Goal: Task Accomplishment & Management: Complete application form

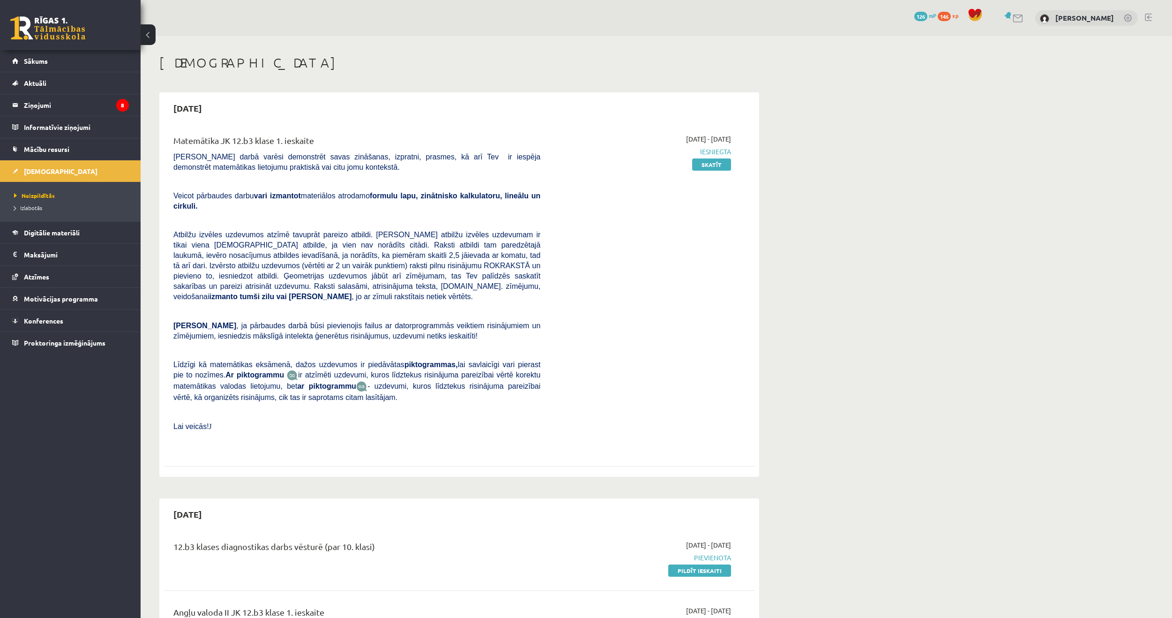
scroll to position [328, 0]
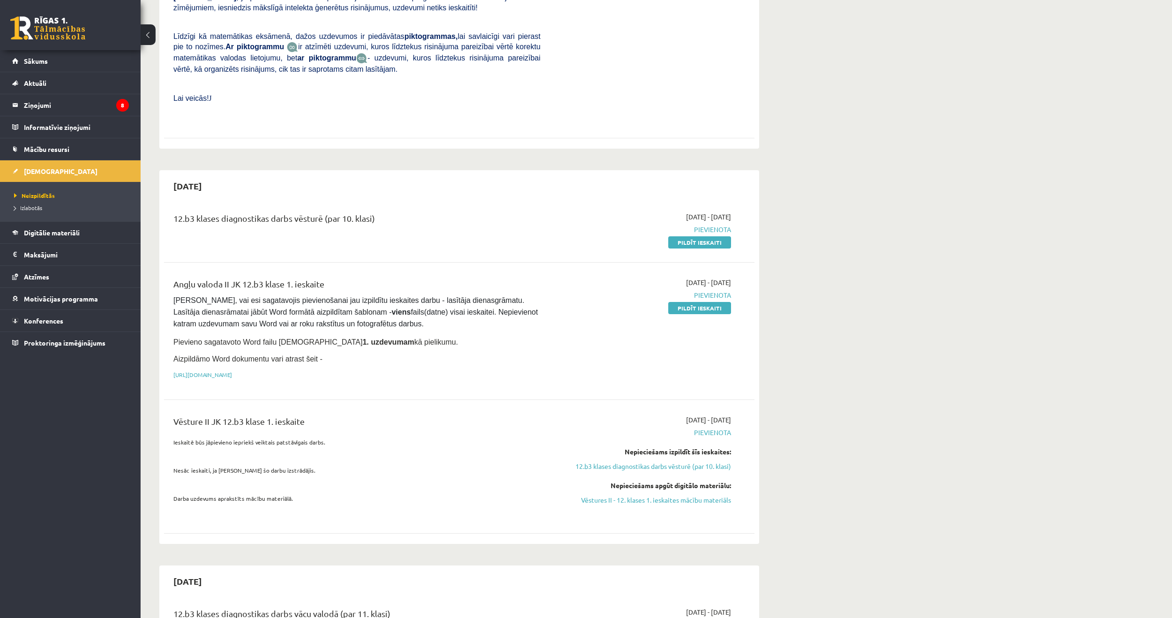
click at [685, 215] on div "2025-09-16 - 2025-09-30 Pievienota Pildīt ieskaiti" at bounding box center [643, 229] width 191 height 35
click at [690, 236] on link "Pildīt ieskaiti" at bounding box center [700, 242] width 63 height 12
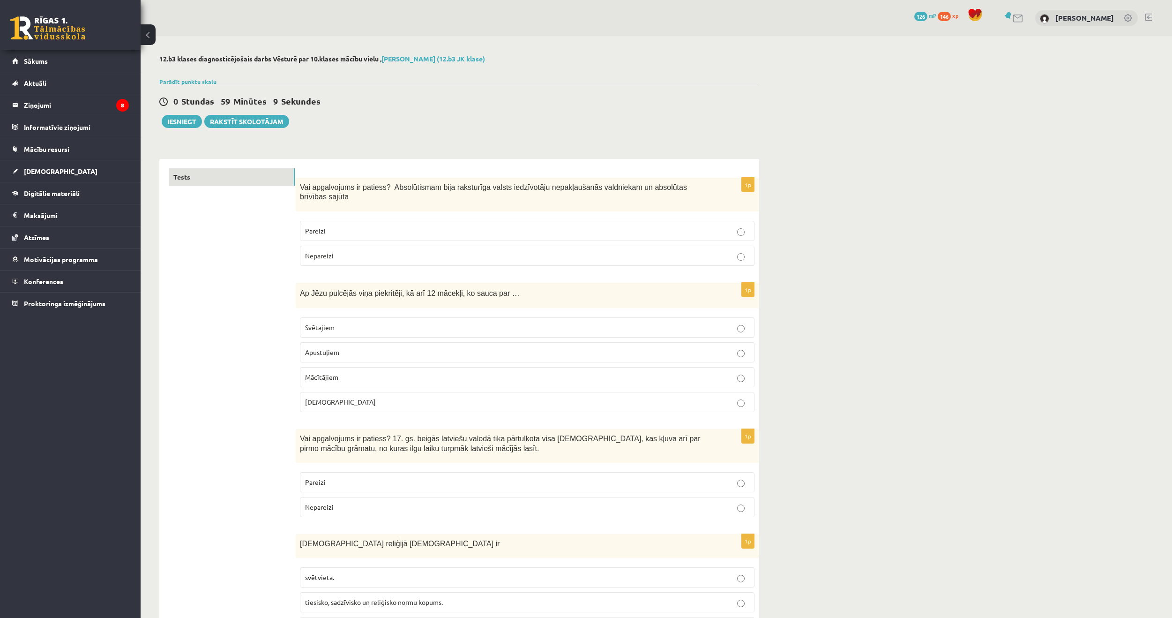
click at [333, 347] on p "Apustuļiem" at bounding box center [527, 352] width 444 height 10
click at [327, 226] on p "Pareizi" at bounding box center [527, 231] width 444 height 10
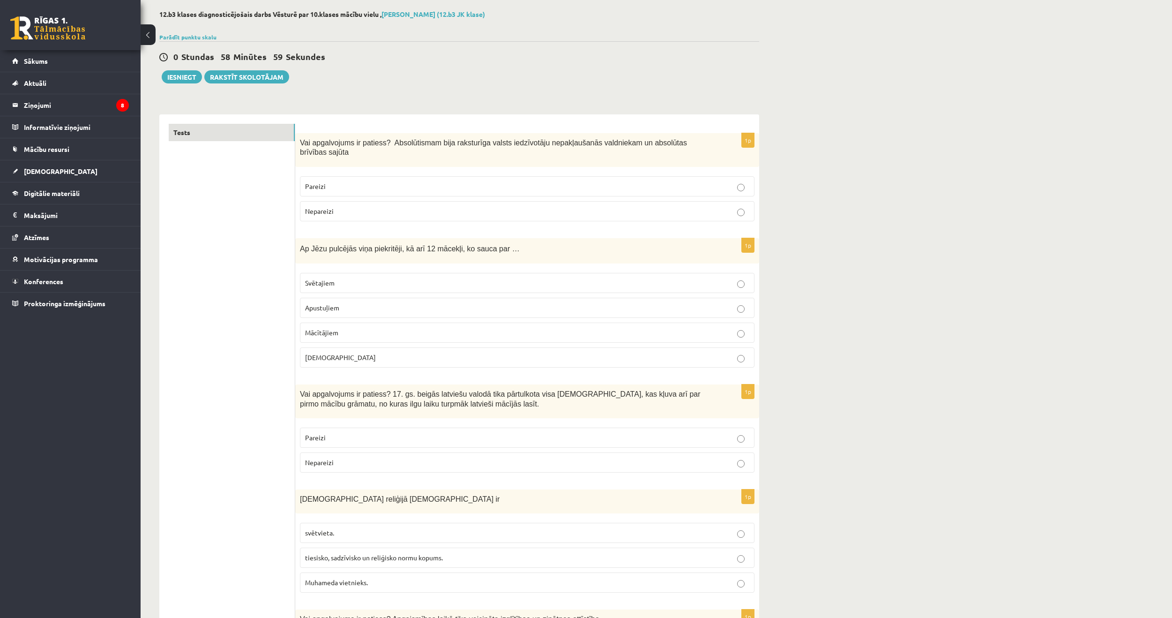
scroll to position [47, 0]
click at [362, 430] on p "Pareizi" at bounding box center [527, 435] width 444 height 10
click at [348, 450] on label "Nepareizi" at bounding box center [527, 460] width 455 height 20
click at [387, 526] on p "svētvieta." at bounding box center [527, 531] width 444 height 10
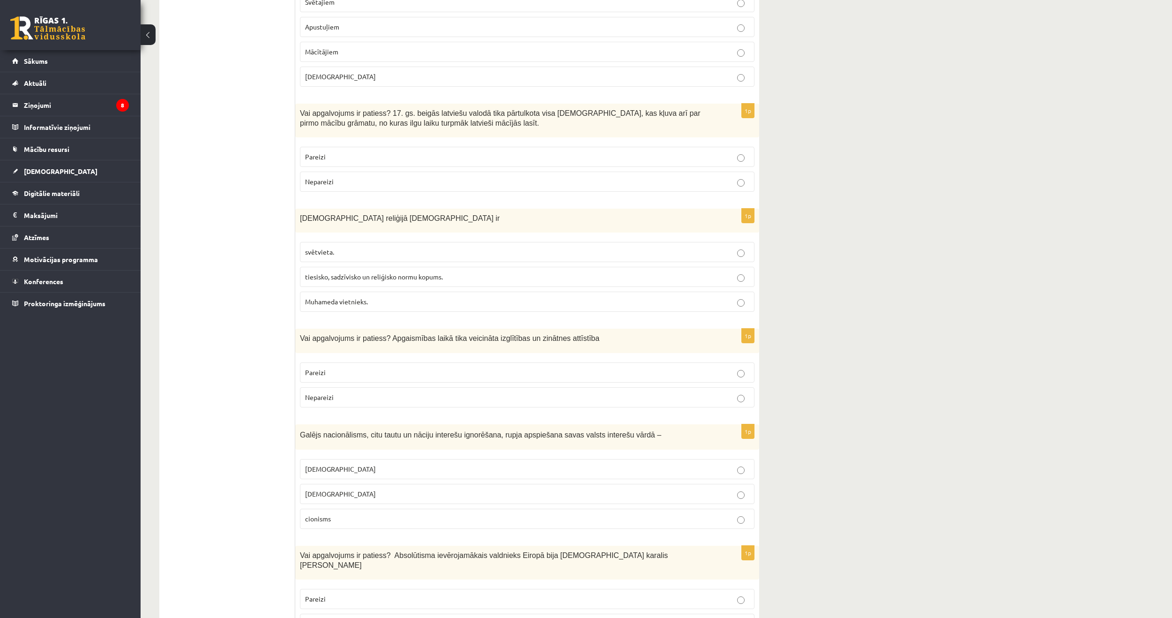
scroll to position [328, 0]
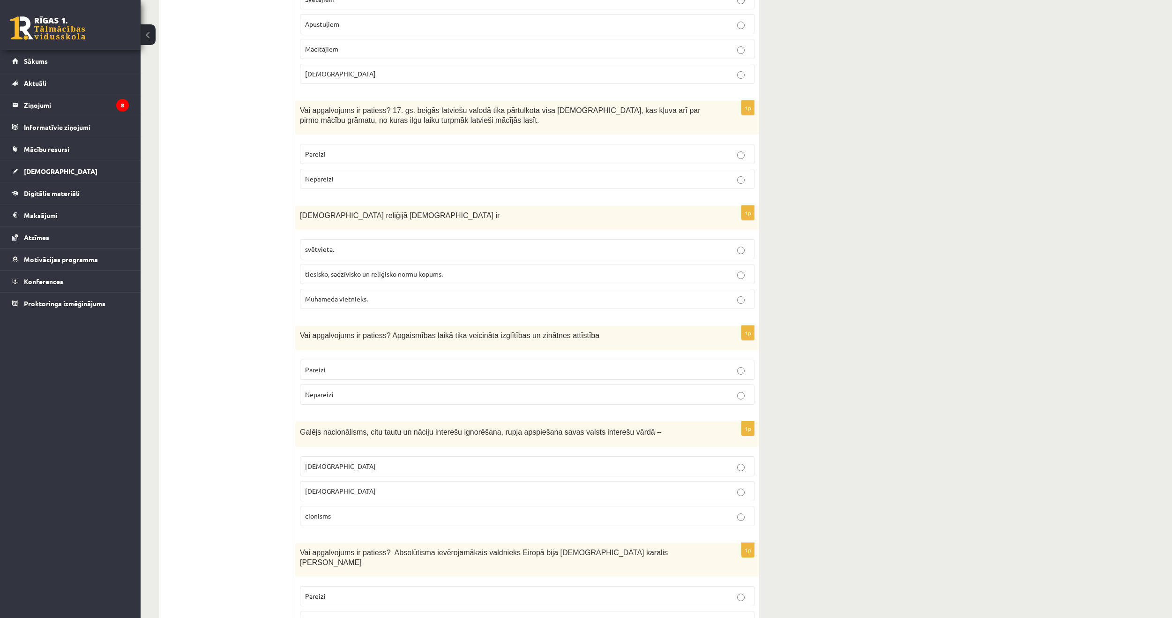
click at [402, 365] on p "Pareizi" at bounding box center [527, 370] width 444 height 10
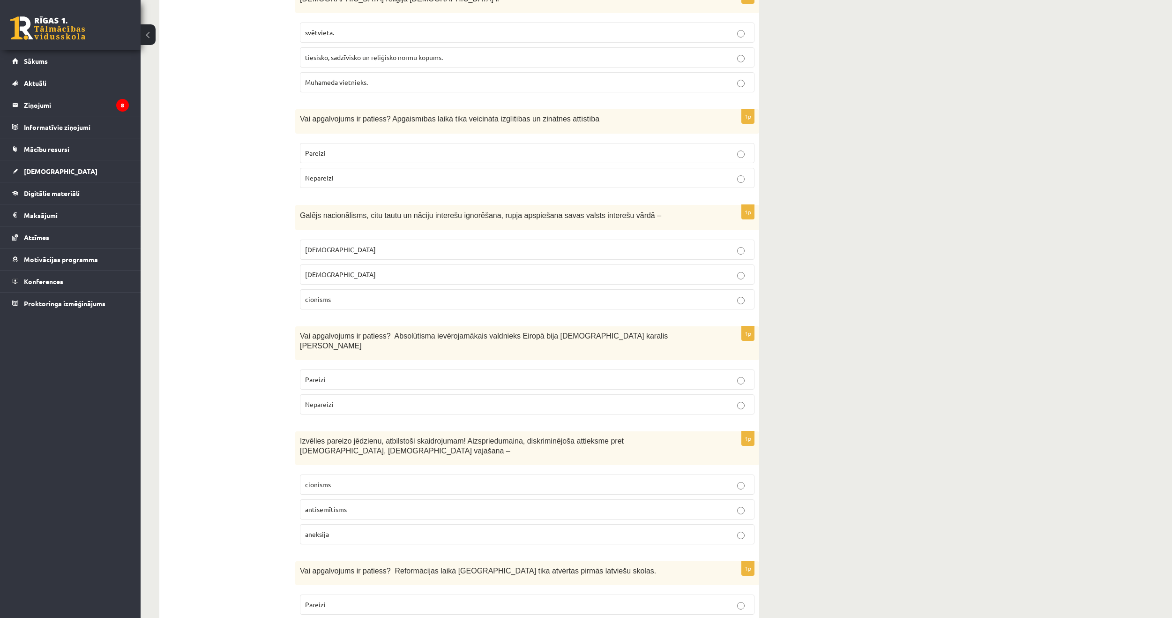
scroll to position [563, 0]
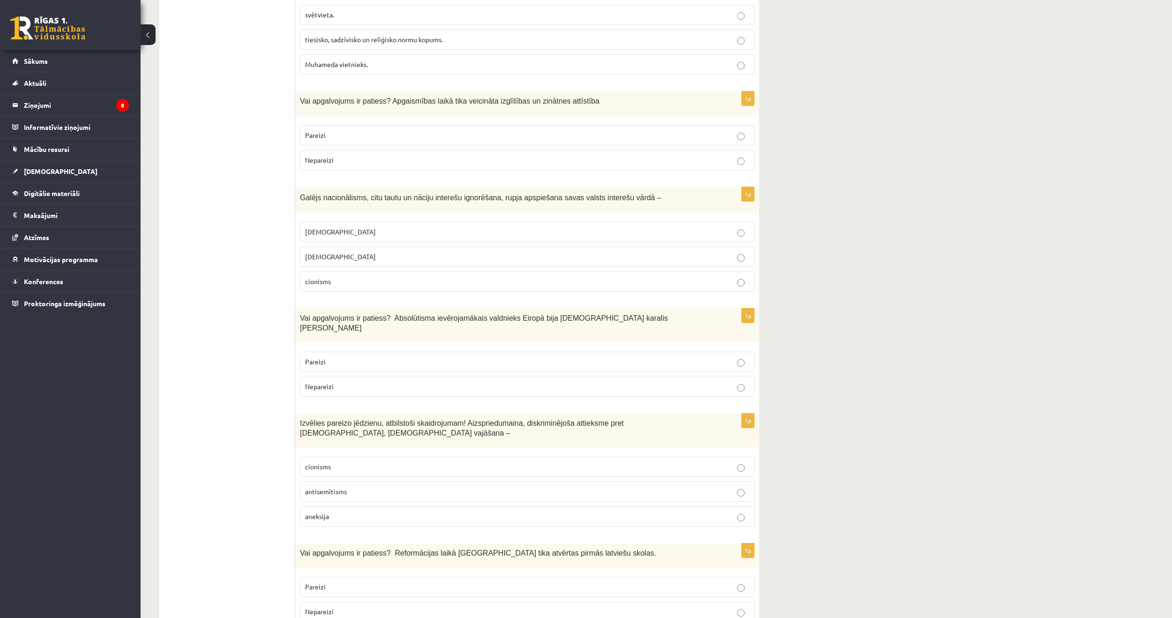
click at [331, 271] on label "cionisms" at bounding box center [527, 281] width 455 height 20
click at [375, 357] on p "Pareizi" at bounding box center [527, 362] width 444 height 10
click at [337, 487] on span "antisemītisms" at bounding box center [326, 491] width 42 height 8
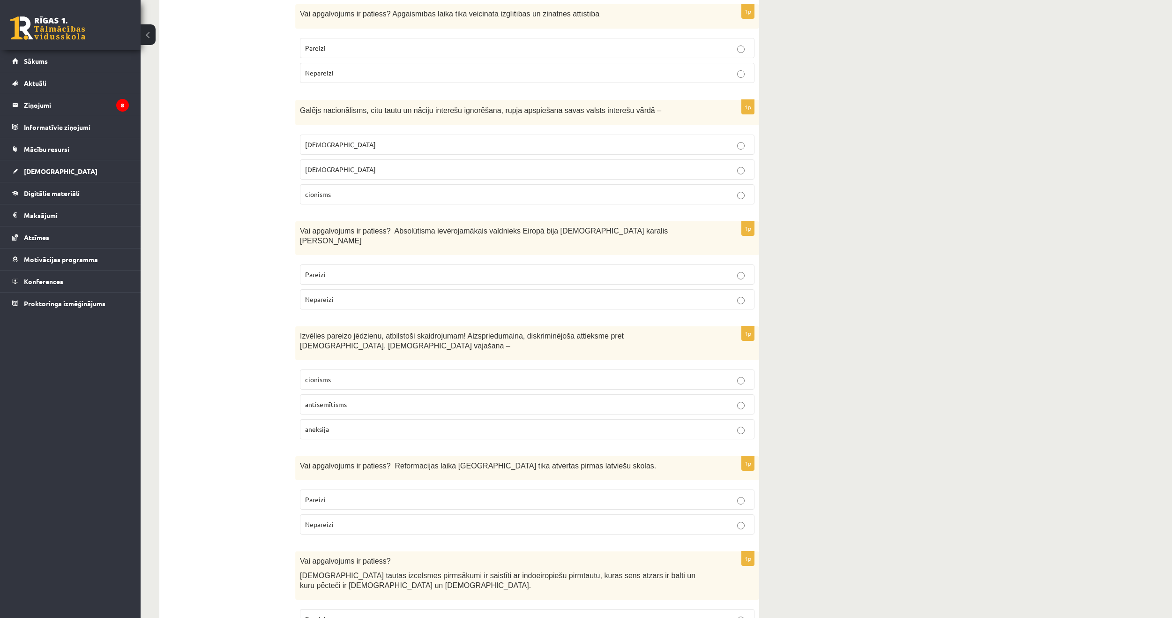
scroll to position [656, 0]
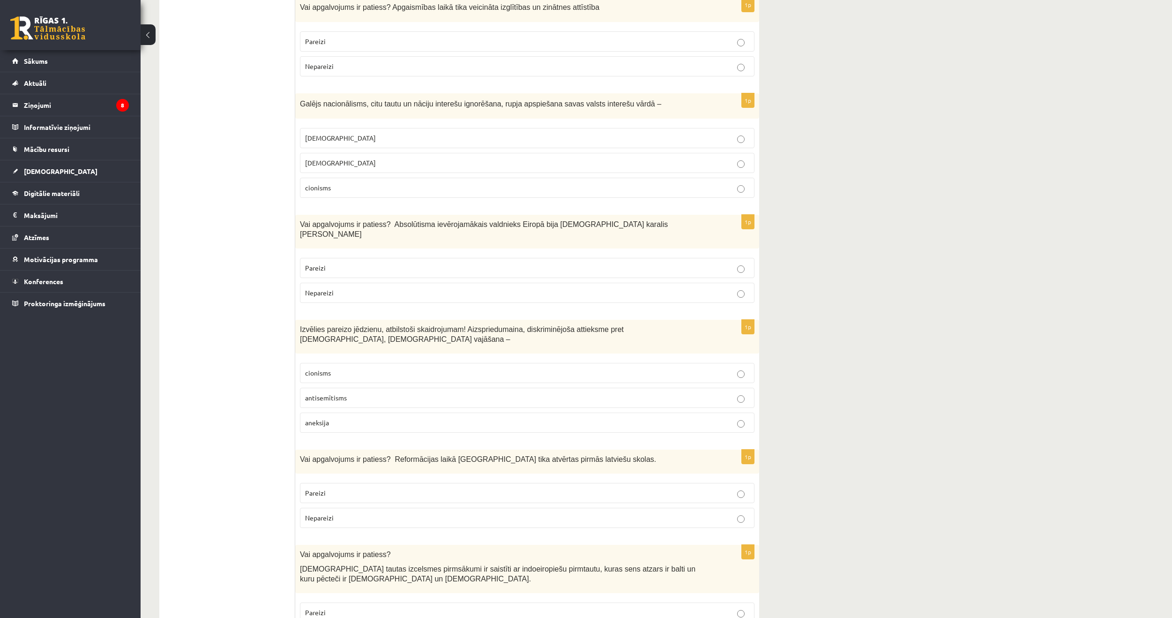
click at [302, 483] on label "Pareizi" at bounding box center [527, 493] width 455 height 20
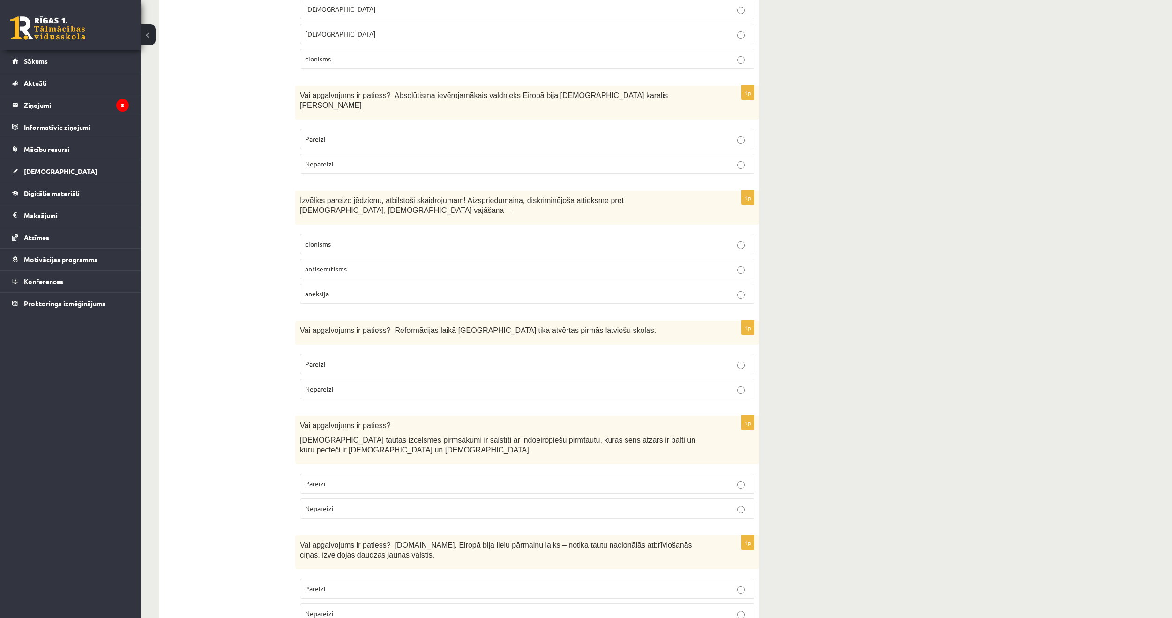
scroll to position [844, 0]
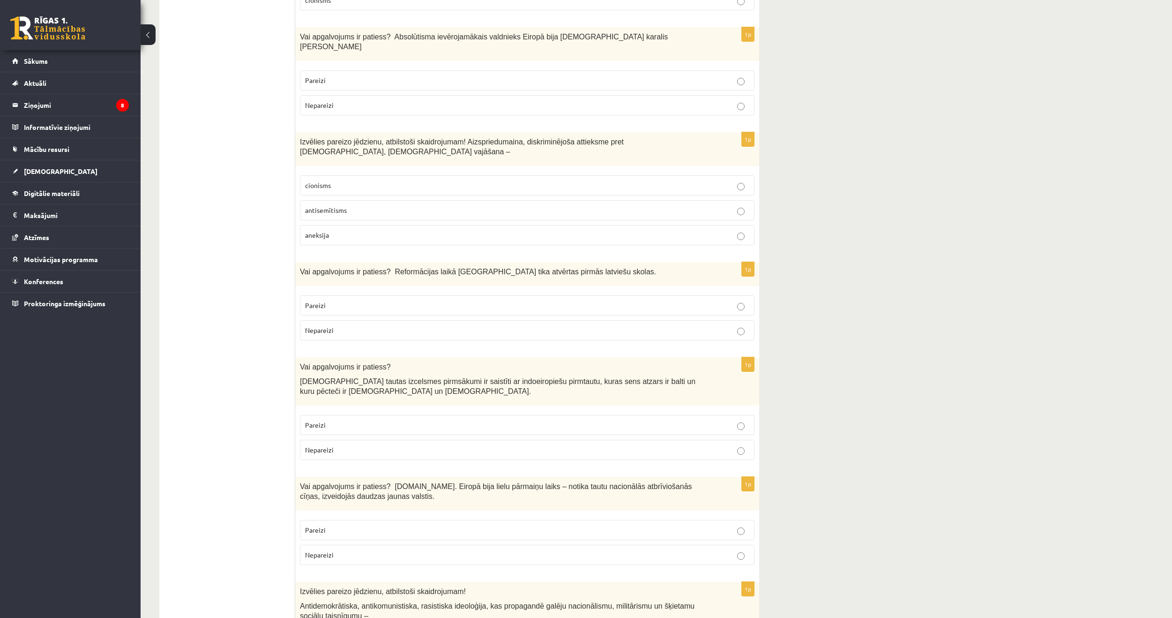
click at [348, 415] on label "Pareizi" at bounding box center [527, 425] width 455 height 20
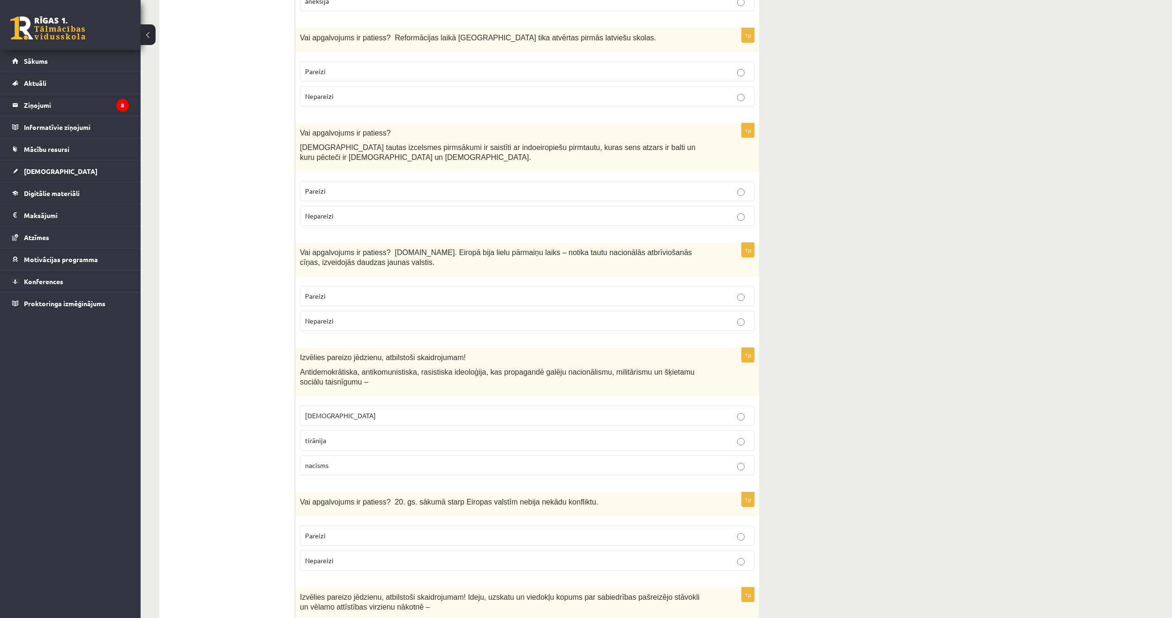
scroll to position [1078, 0]
click at [534, 286] on label "Pareizi" at bounding box center [527, 296] width 455 height 20
click at [408, 455] on label "nacisms" at bounding box center [527, 465] width 455 height 20
click at [402, 410] on p "fašisms" at bounding box center [527, 415] width 444 height 10
click at [378, 460] on p "nacisms" at bounding box center [527, 465] width 444 height 10
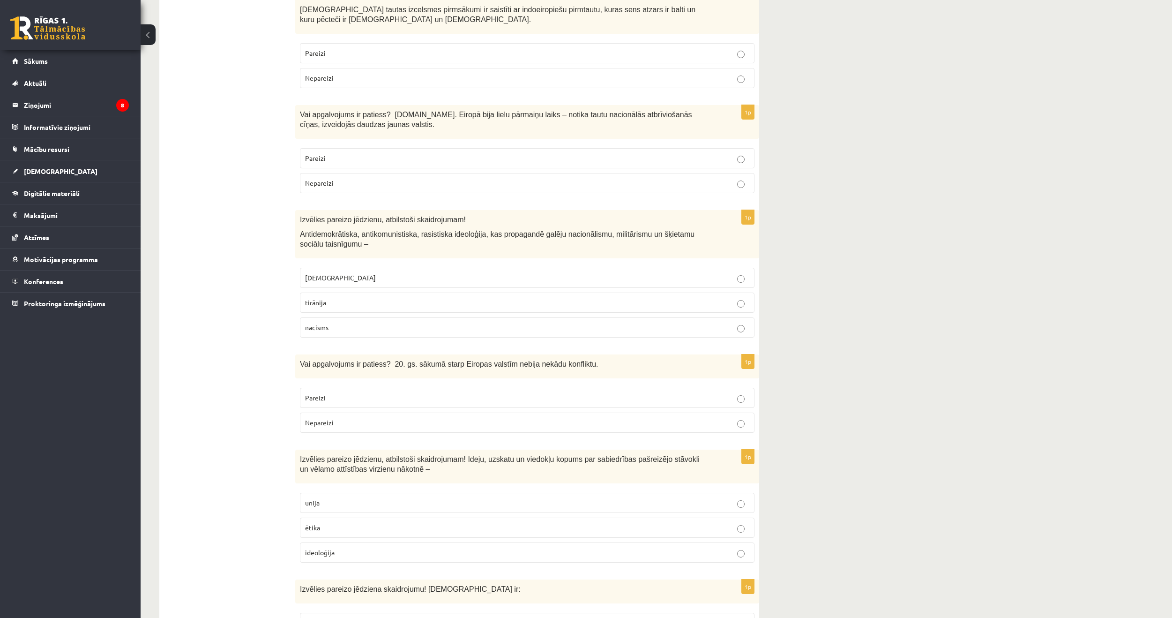
scroll to position [1219, 0]
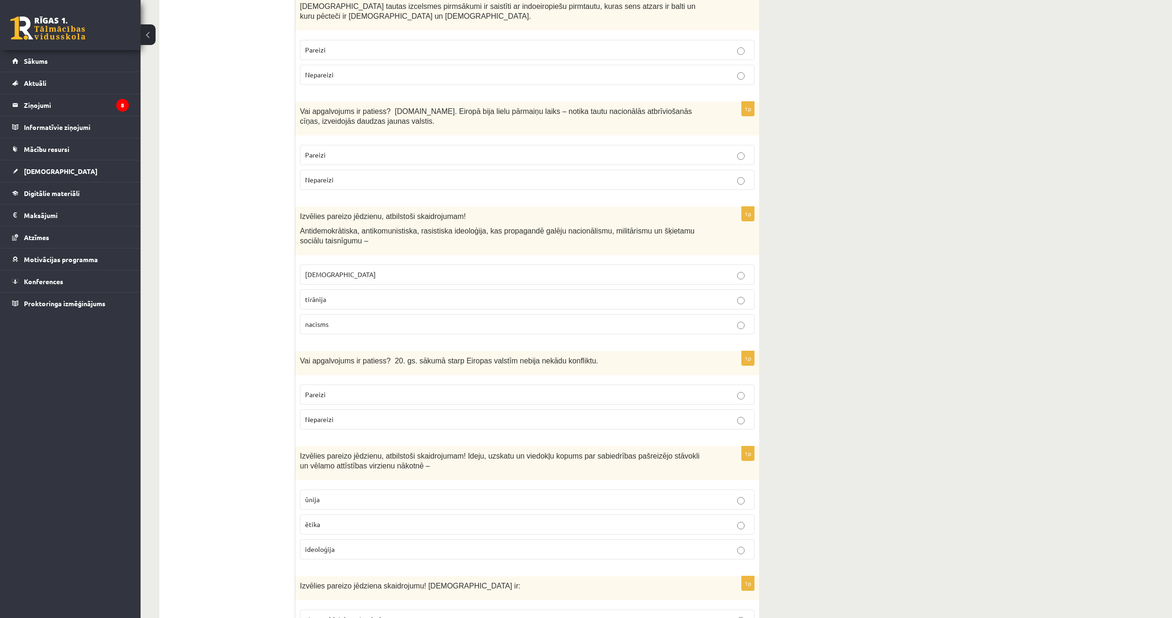
click at [387, 390] on p "Pareizi" at bounding box center [527, 395] width 444 height 10
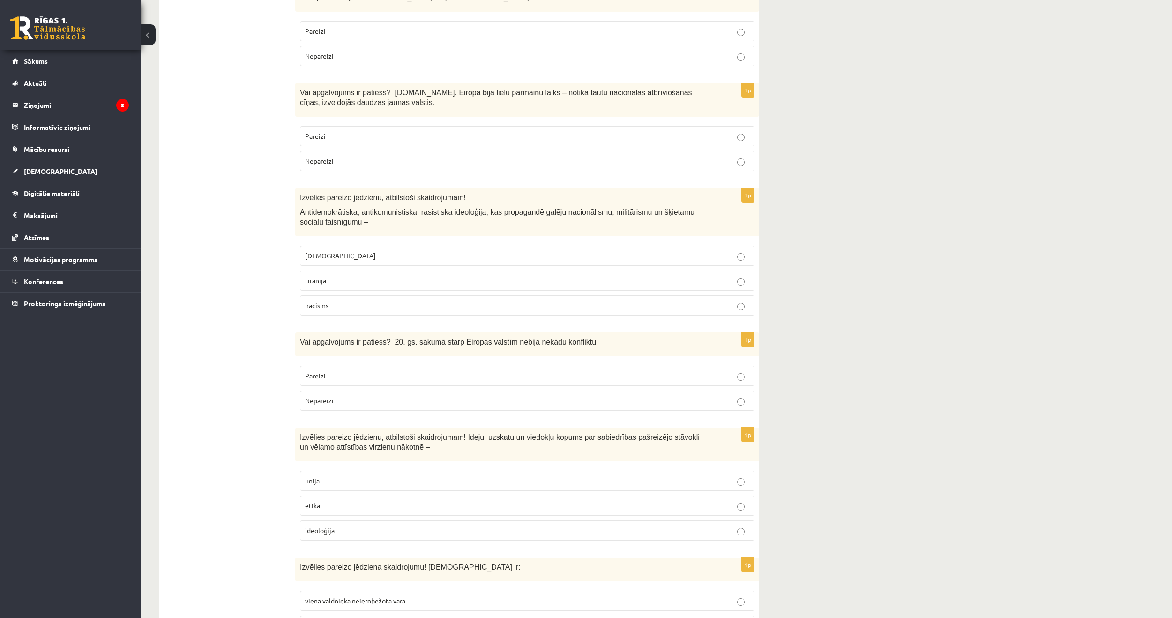
scroll to position [1313, 0]
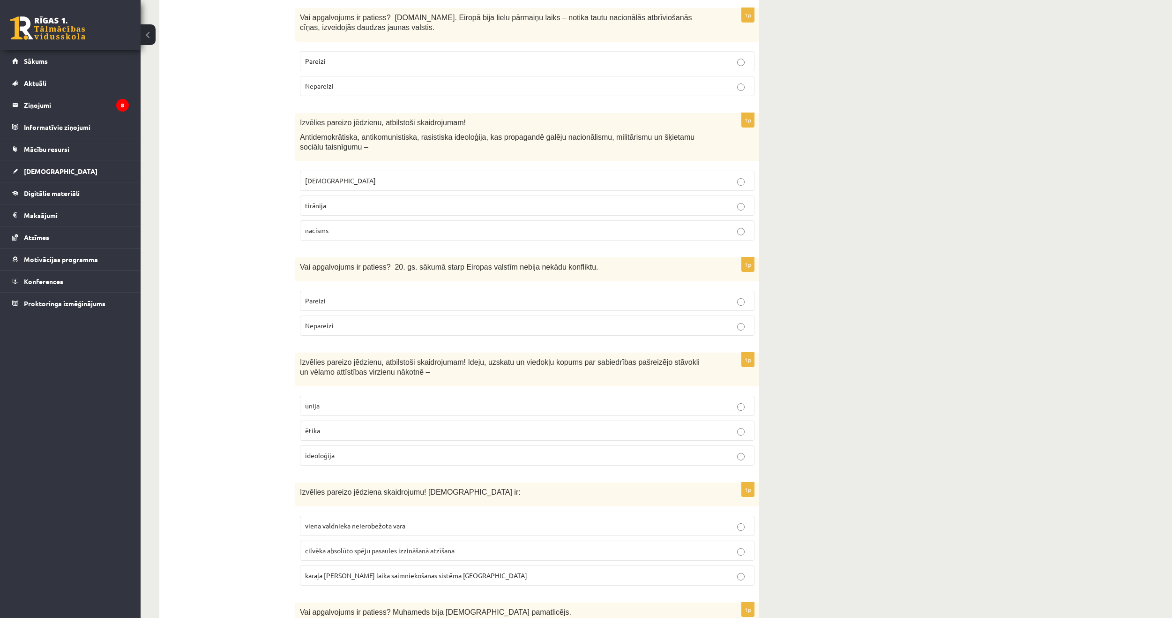
drag, startPoint x: 542, startPoint y: 428, endPoint x: 544, endPoint y: 434, distance: 6.8
click at [544, 445] on label "ideoloģija" at bounding box center [527, 455] width 455 height 20
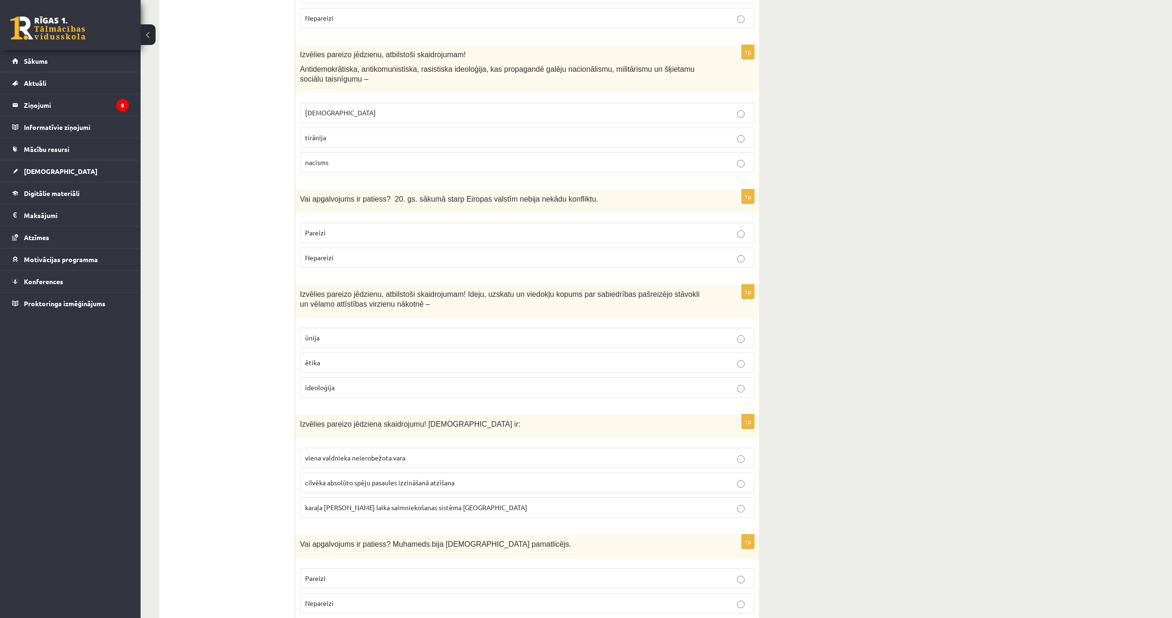
scroll to position [1406, 0]
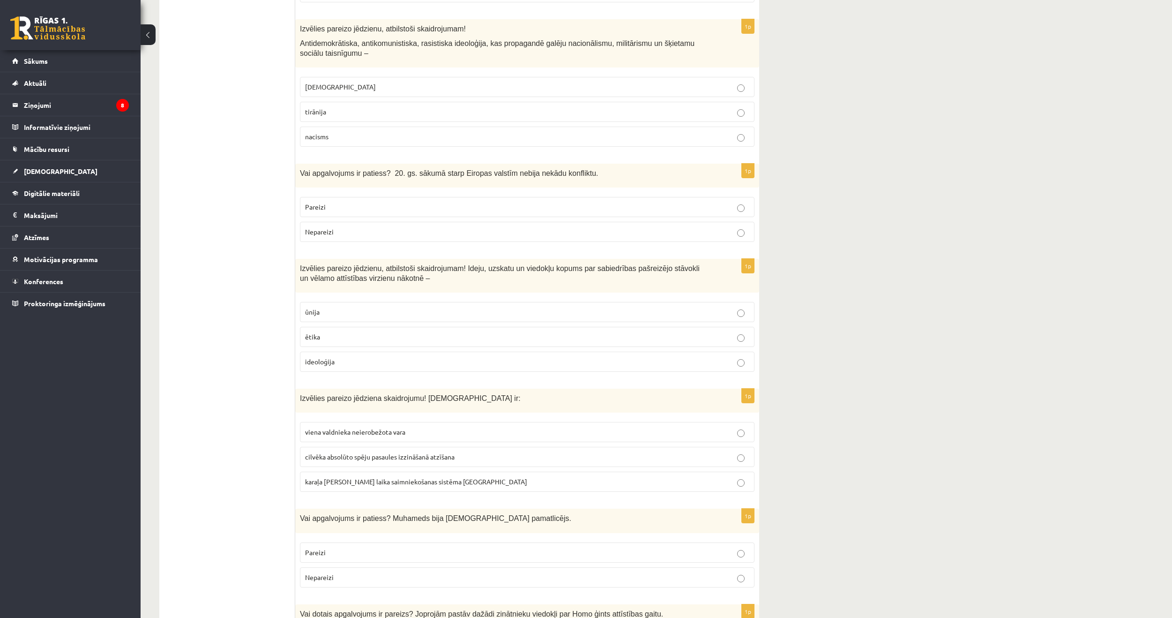
click at [413, 427] on p "viena valdnieka neierobežota vara" at bounding box center [527, 432] width 444 height 10
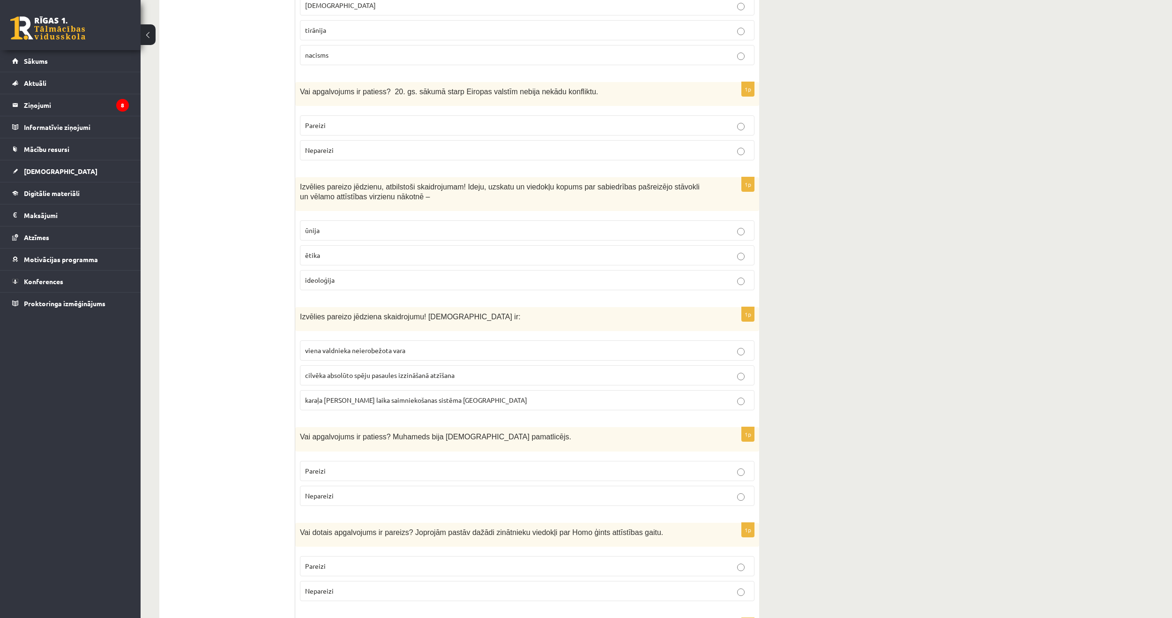
scroll to position [1547, 0]
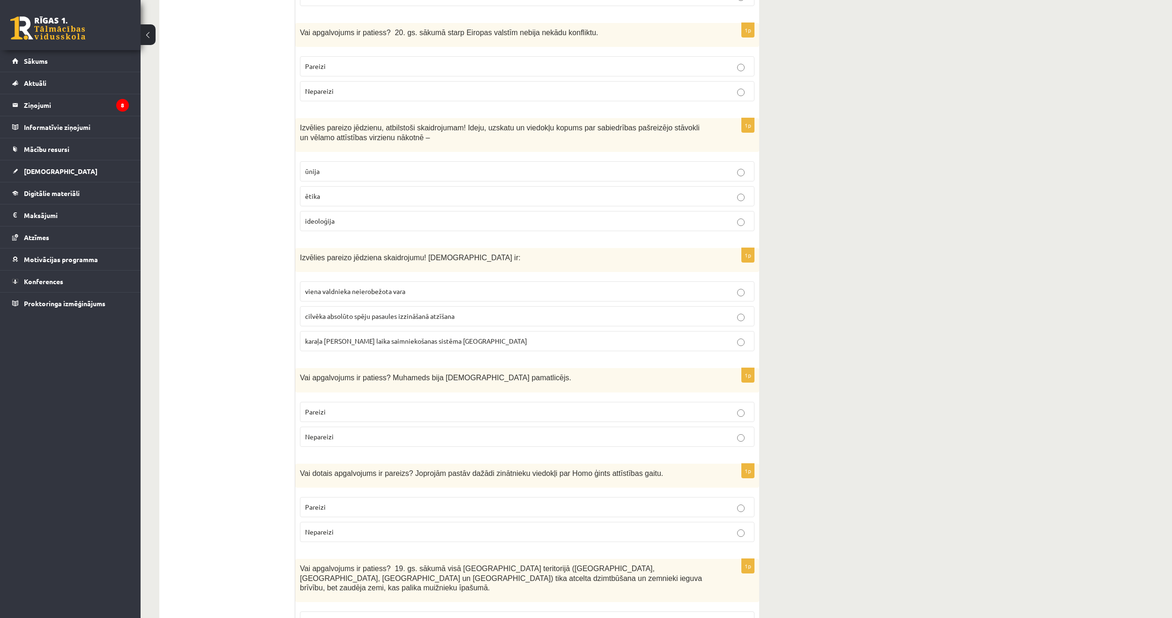
click at [351, 427] on label "Nepareizi" at bounding box center [527, 437] width 455 height 20
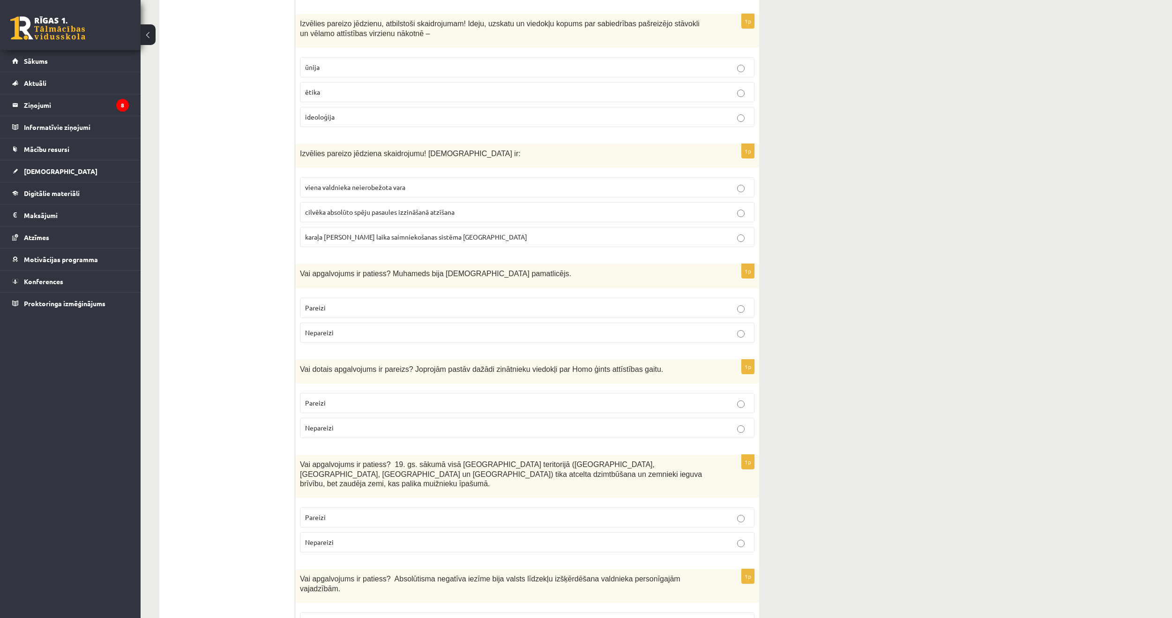
scroll to position [1688, 0]
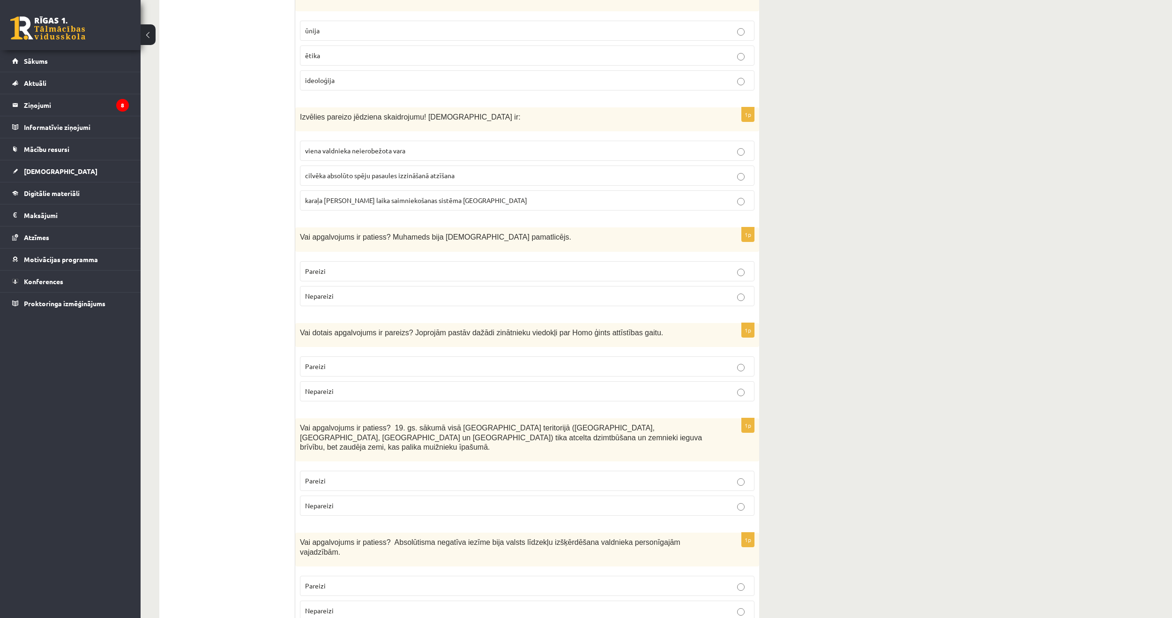
click at [381, 361] on p "Pareizi" at bounding box center [527, 366] width 444 height 10
click at [383, 476] on p "Pareizi" at bounding box center [527, 481] width 444 height 10
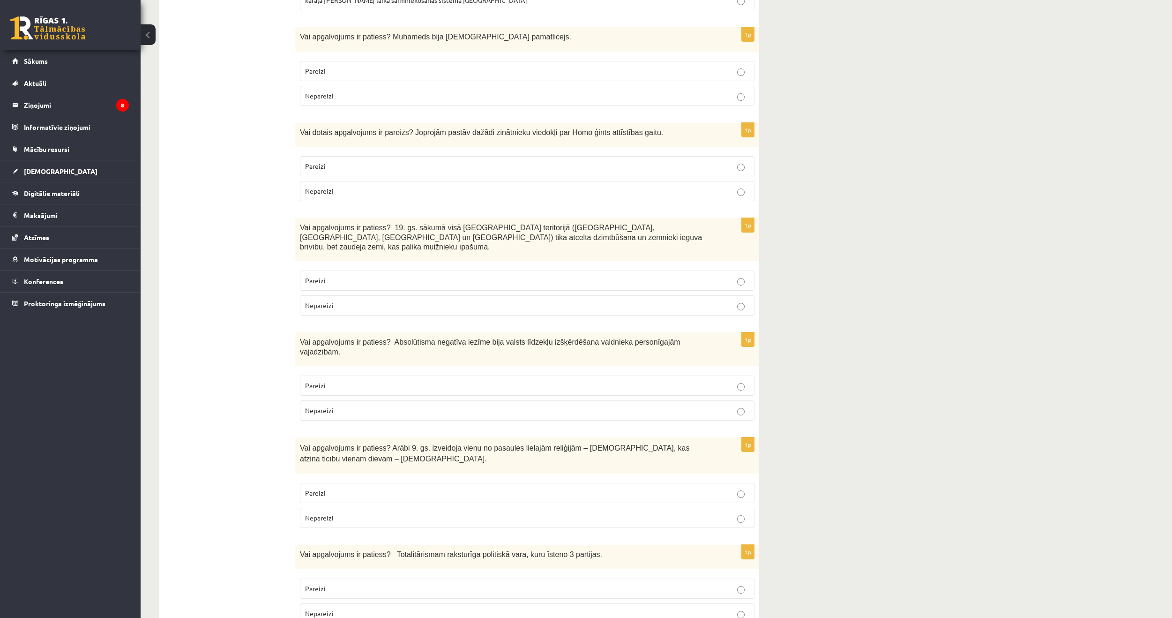
scroll to position [1922, 0]
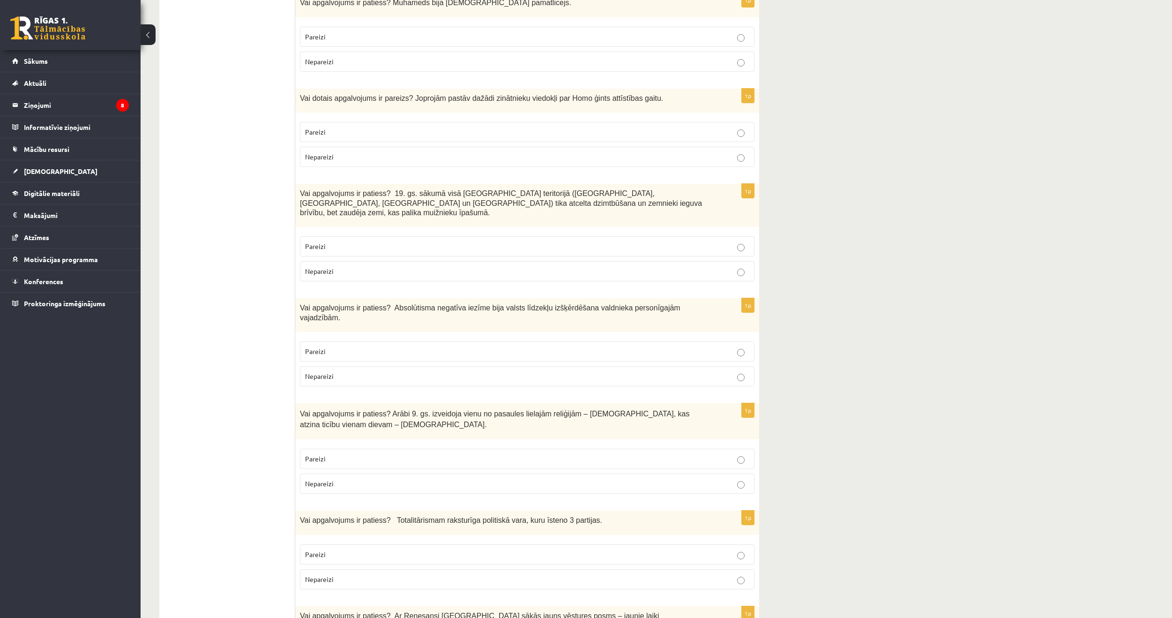
click at [385, 346] on p "Pareizi" at bounding box center [527, 351] width 444 height 10
click at [406, 454] on p "Pareizi" at bounding box center [527, 459] width 444 height 10
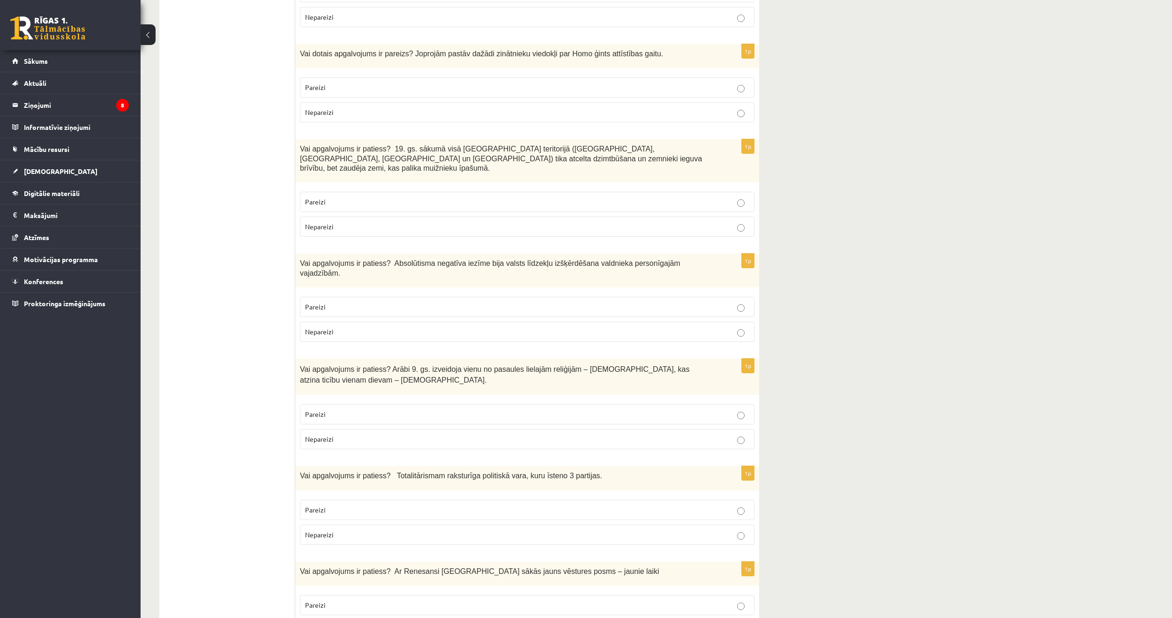
scroll to position [1969, 0]
click at [544, 497] on label "Pareizi" at bounding box center [527, 507] width 455 height 20
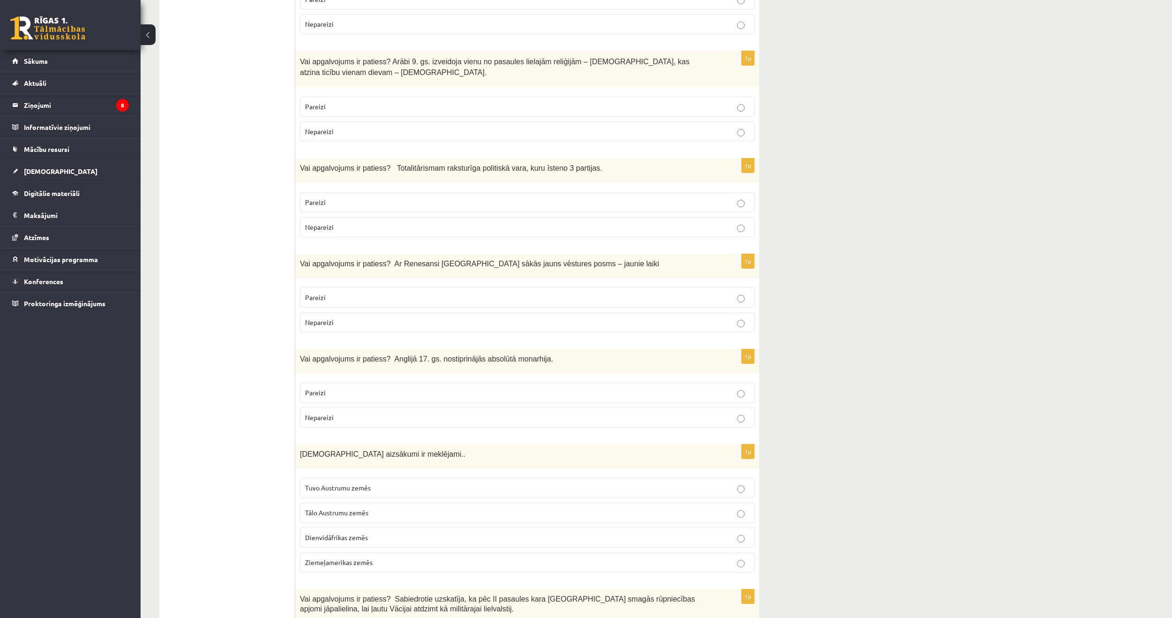
scroll to position [2250, 0]
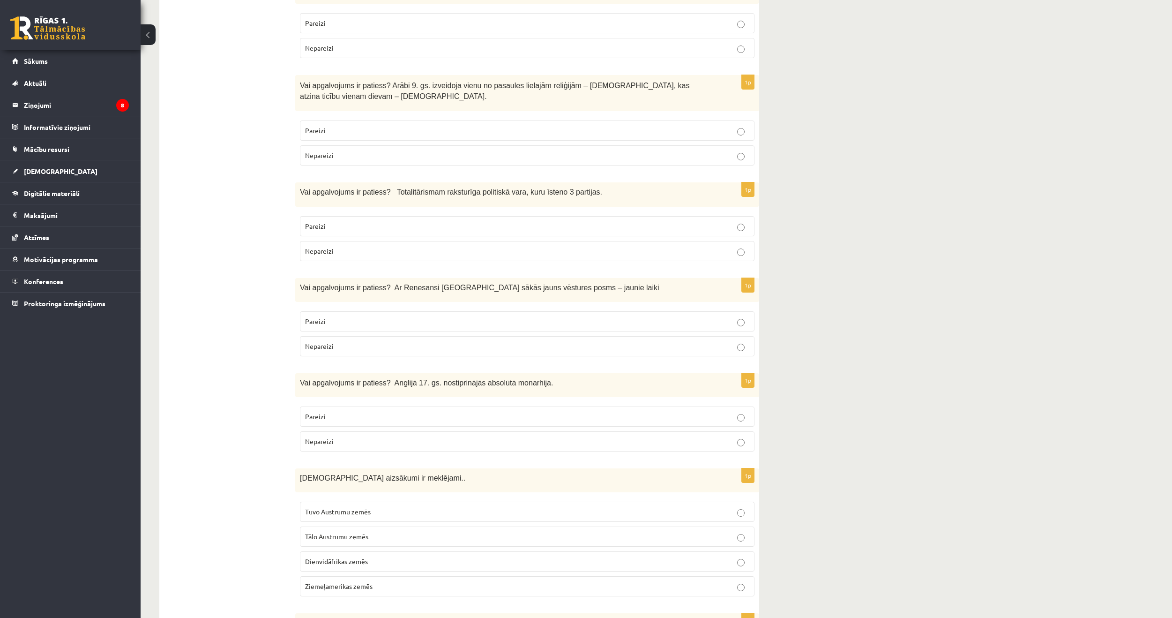
click at [325, 317] on span "Pareizi" at bounding box center [315, 321] width 21 height 8
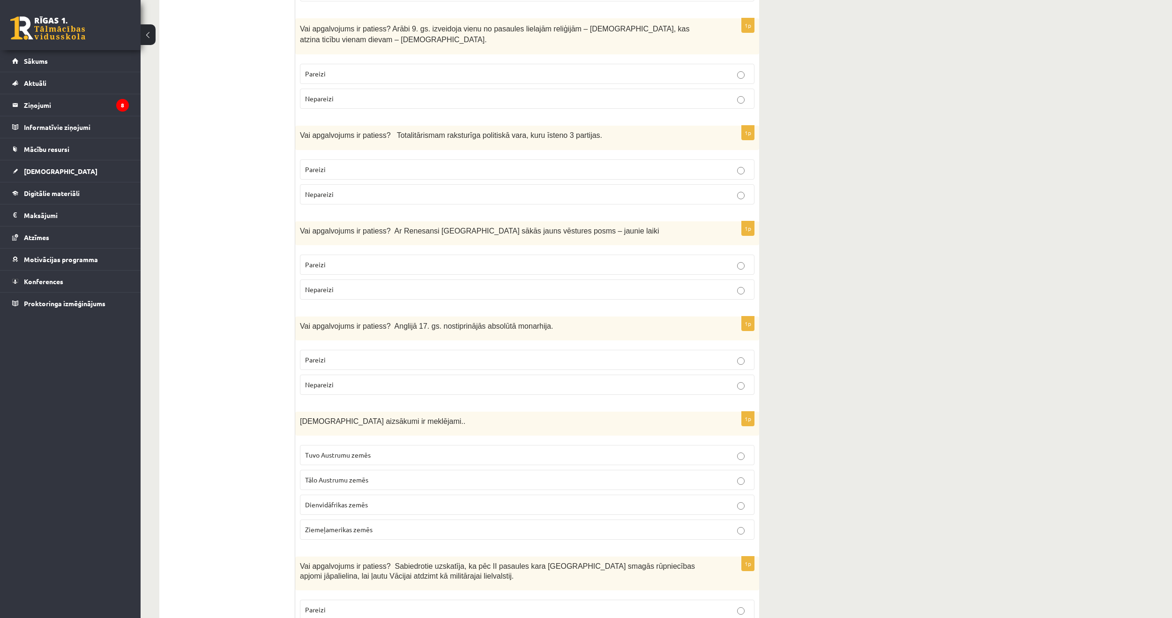
scroll to position [2344, 0]
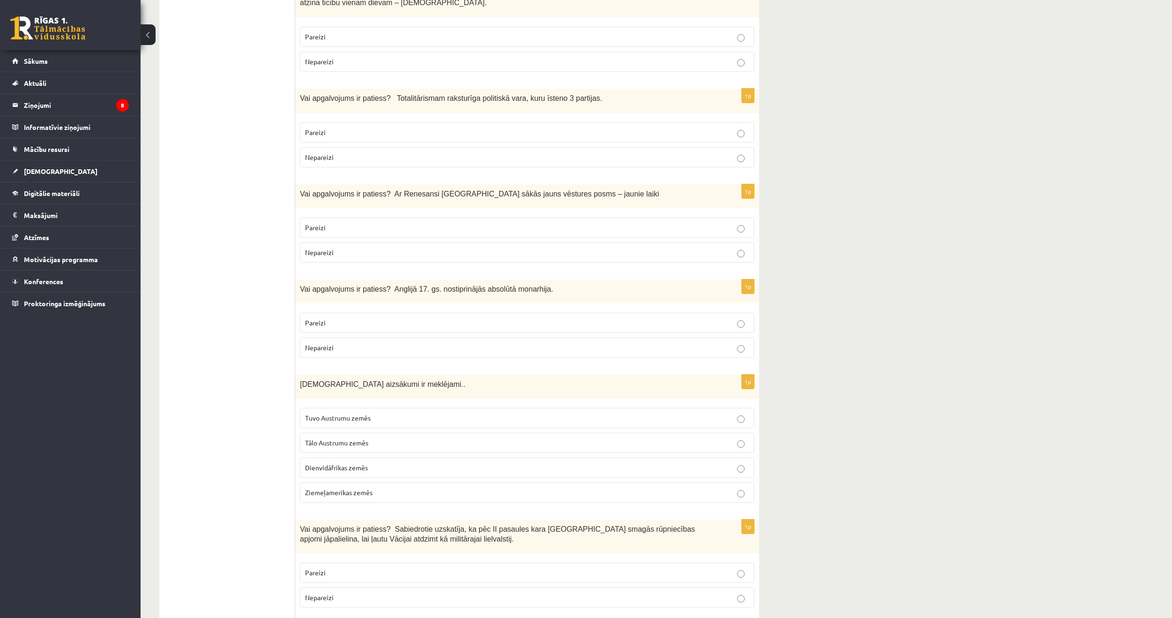
click at [334, 313] on label "Pareizi" at bounding box center [527, 323] width 455 height 20
click at [364, 463] on span "Dienvidāfrikas zemēs" at bounding box center [336, 467] width 63 height 8
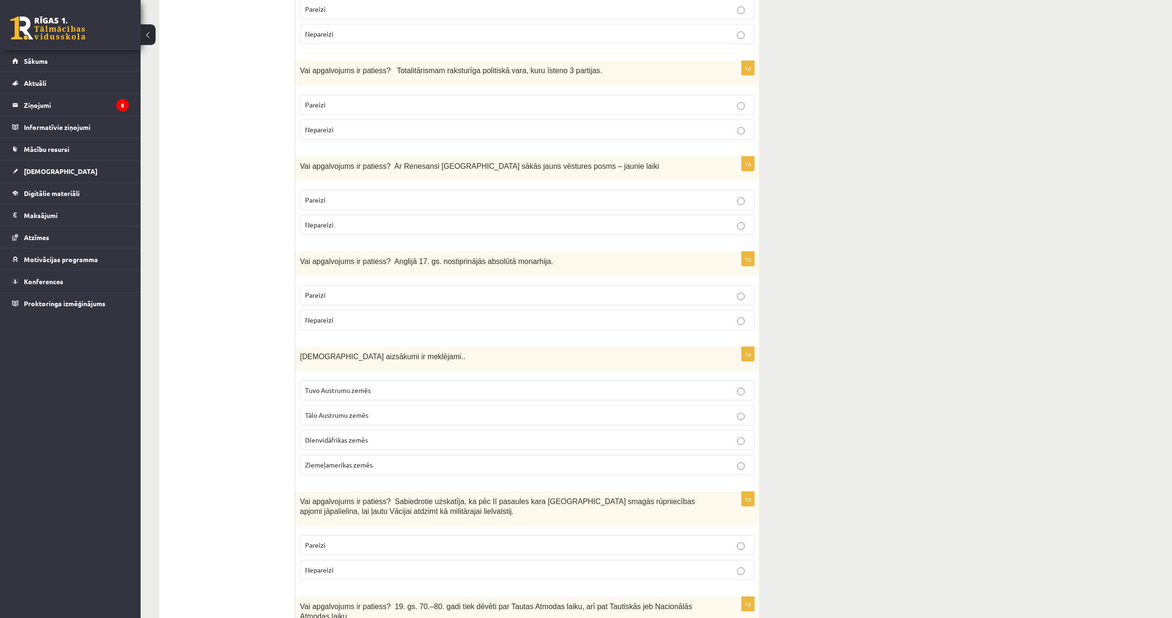
scroll to position [2485, 0]
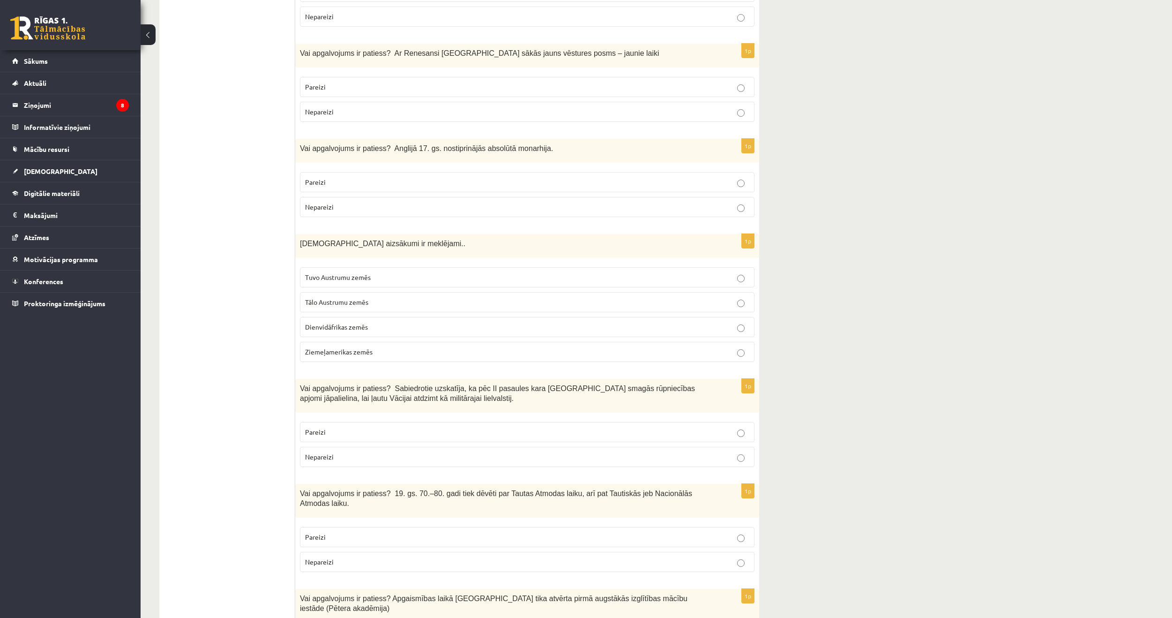
drag, startPoint x: 343, startPoint y: 416, endPoint x: 348, endPoint y: 422, distance: 7.7
click at [348, 422] on fieldset "Pareizi Nepareizi" at bounding box center [527, 443] width 455 height 53
click at [343, 447] on label "Nepareizi" at bounding box center [527, 457] width 455 height 20
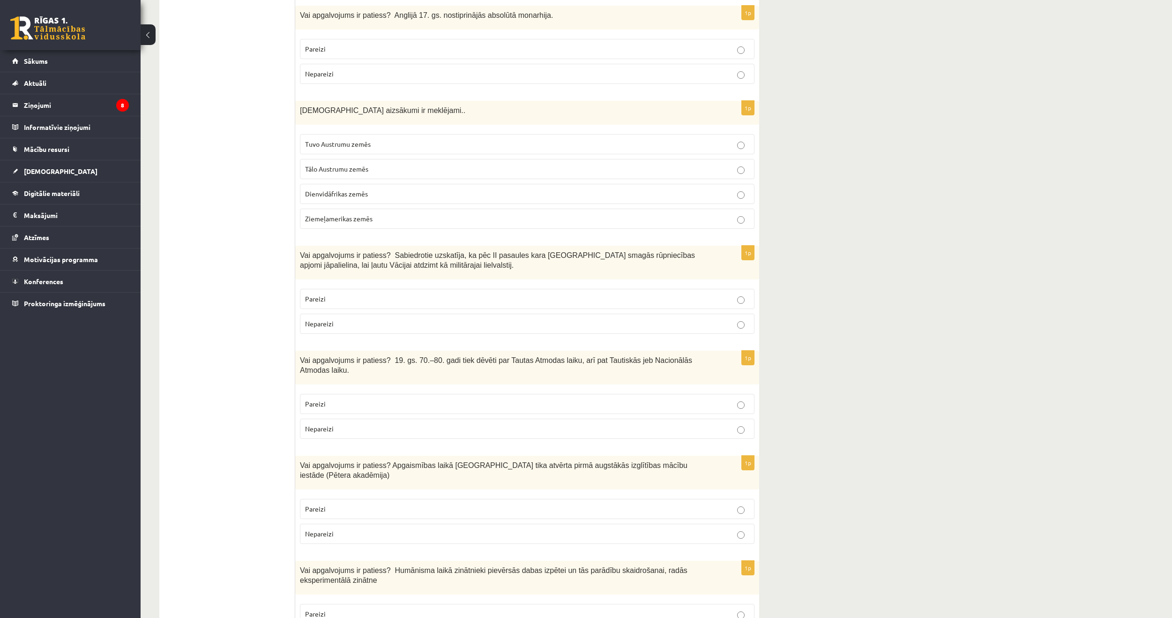
scroll to position [2625, 0]
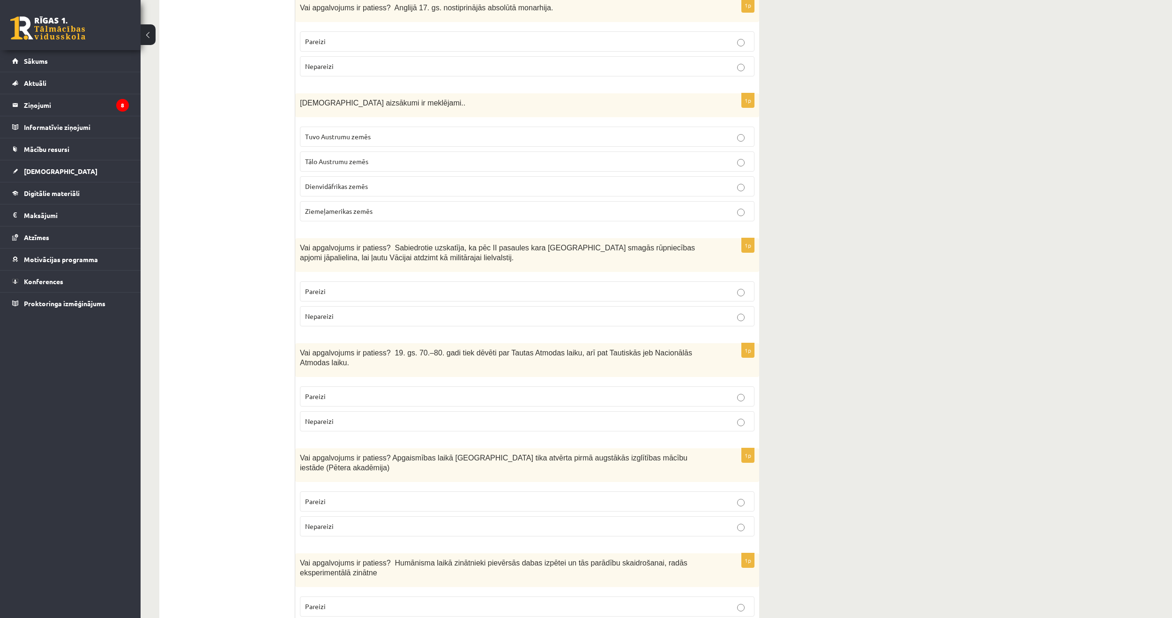
click at [309, 386] on label "Pareizi" at bounding box center [527, 396] width 455 height 20
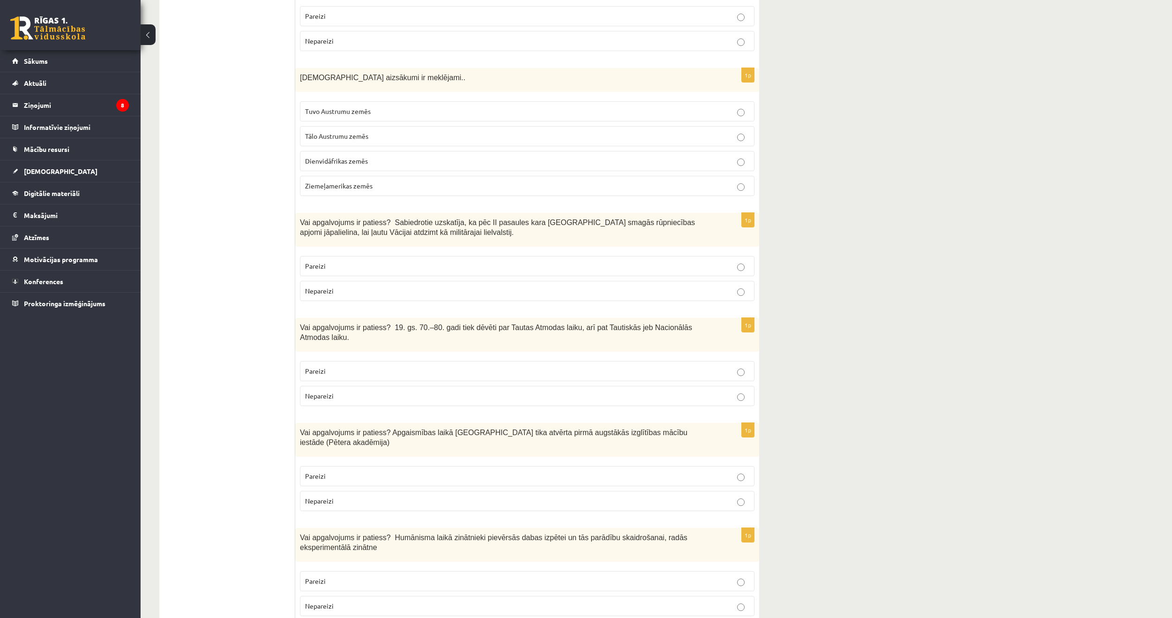
scroll to position [2766, 0]
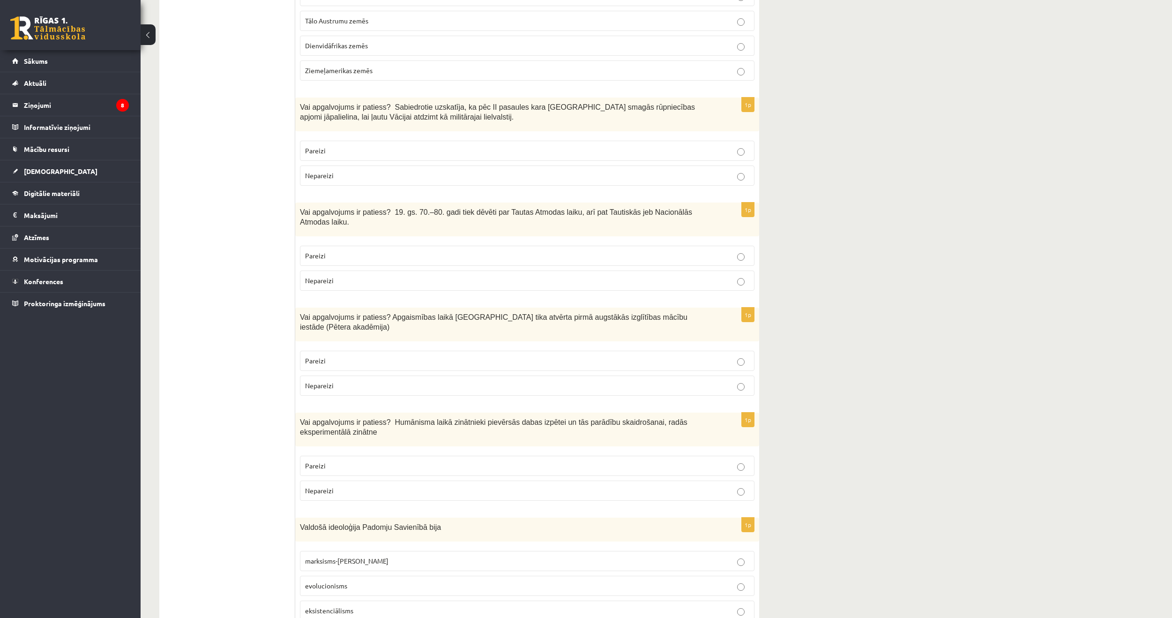
click at [388, 356] on p "Pareizi" at bounding box center [527, 361] width 444 height 10
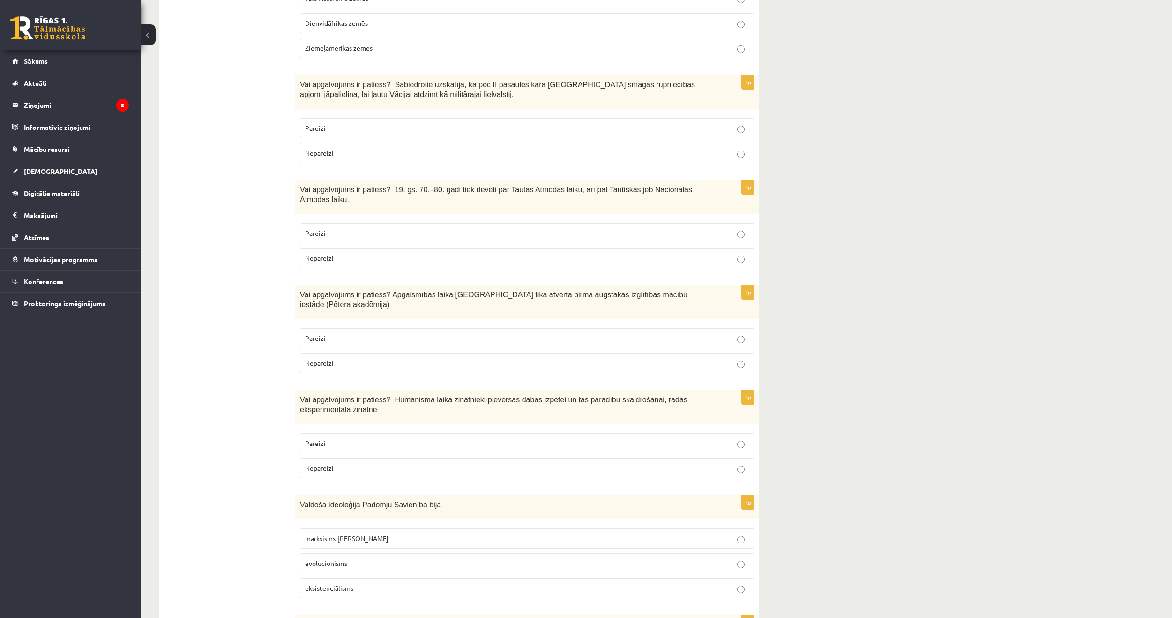
scroll to position [2860, 0]
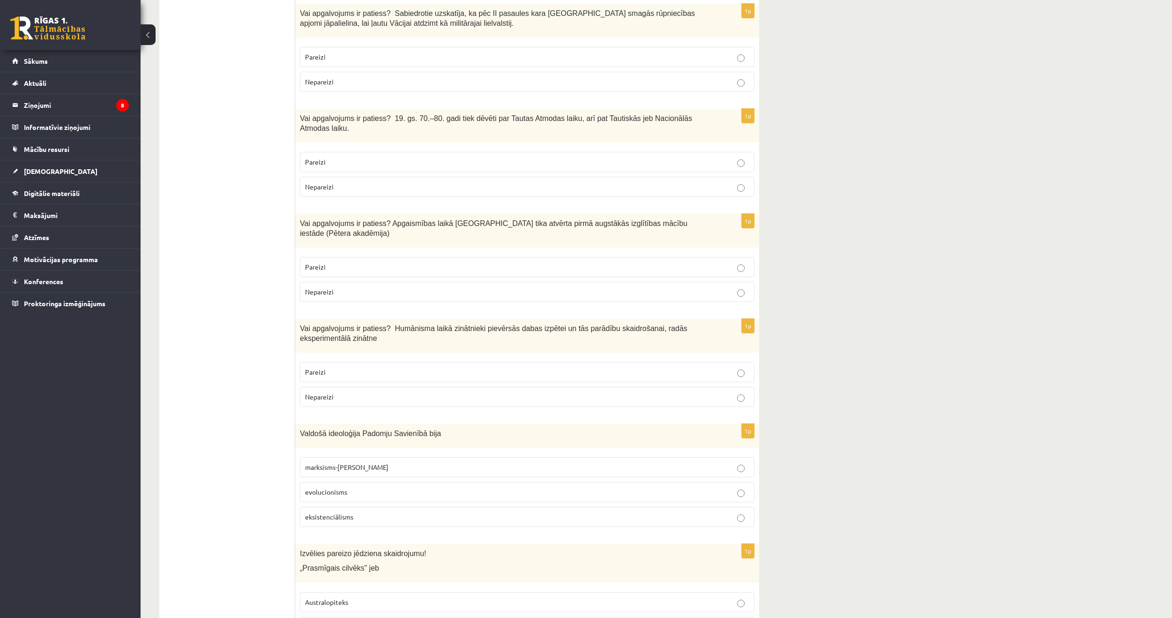
click at [317, 287] on span "Nepareizi" at bounding box center [319, 291] width 29 height 8
click at [344, 262] on p "Pareizi" at bounding box center [527, 267] width 444 height 10
click at [361, 362] on label "Pareizi" at bounding box center [527, 372] width 455 height 20
click at [330, 463] on span "marksisms-ļeņinisms" at bounding box center [346, 467] width 83 height 8
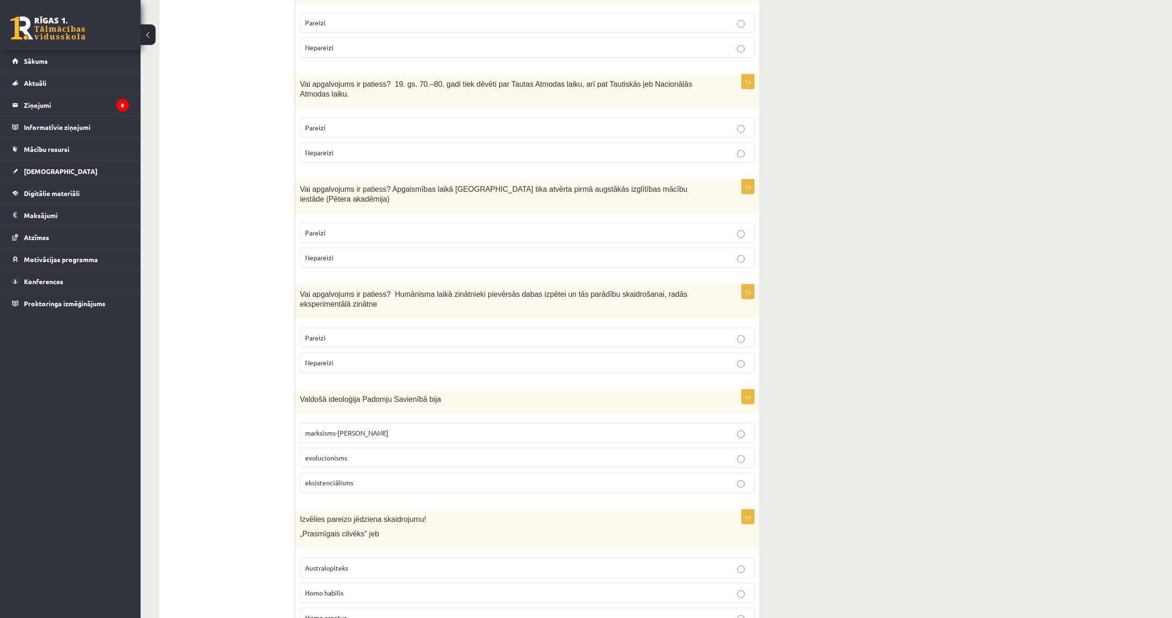
scroll to position [2897, 0]
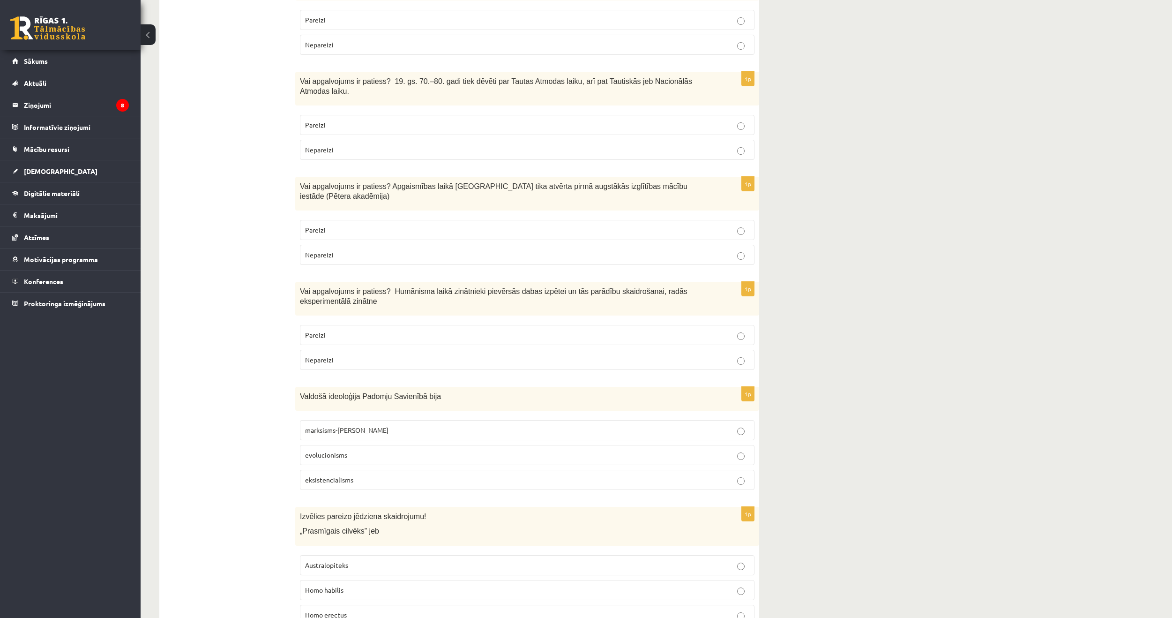
click at [331, 610] on span "Homo erectus" at bounding box center [326, 614] width 42 height 8
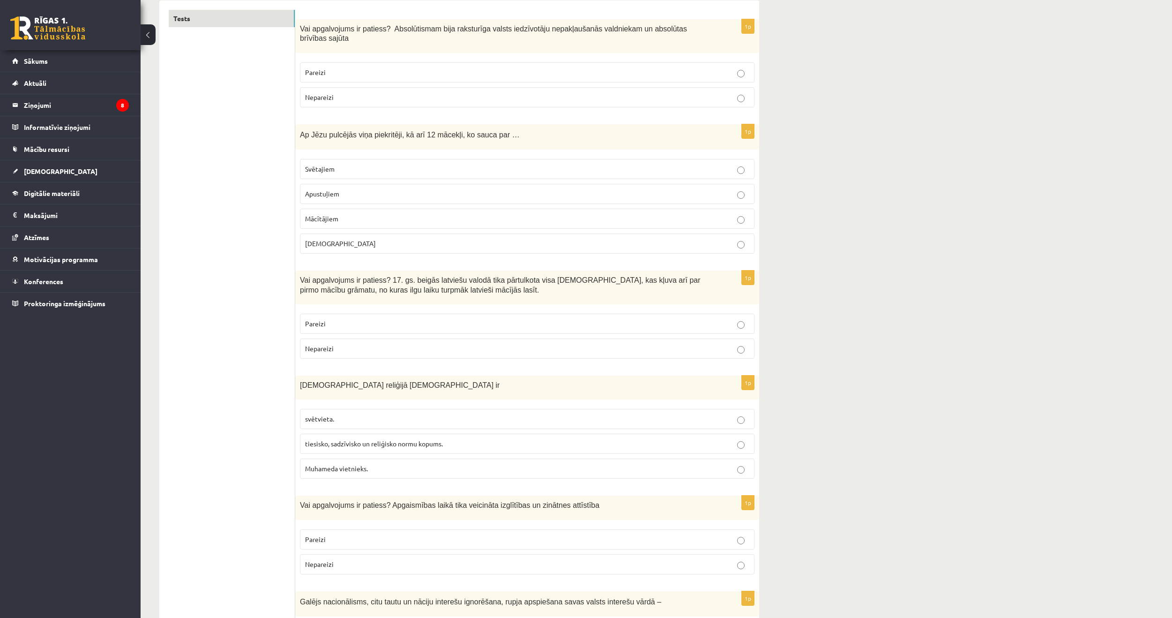
scroll to position [0, 0]
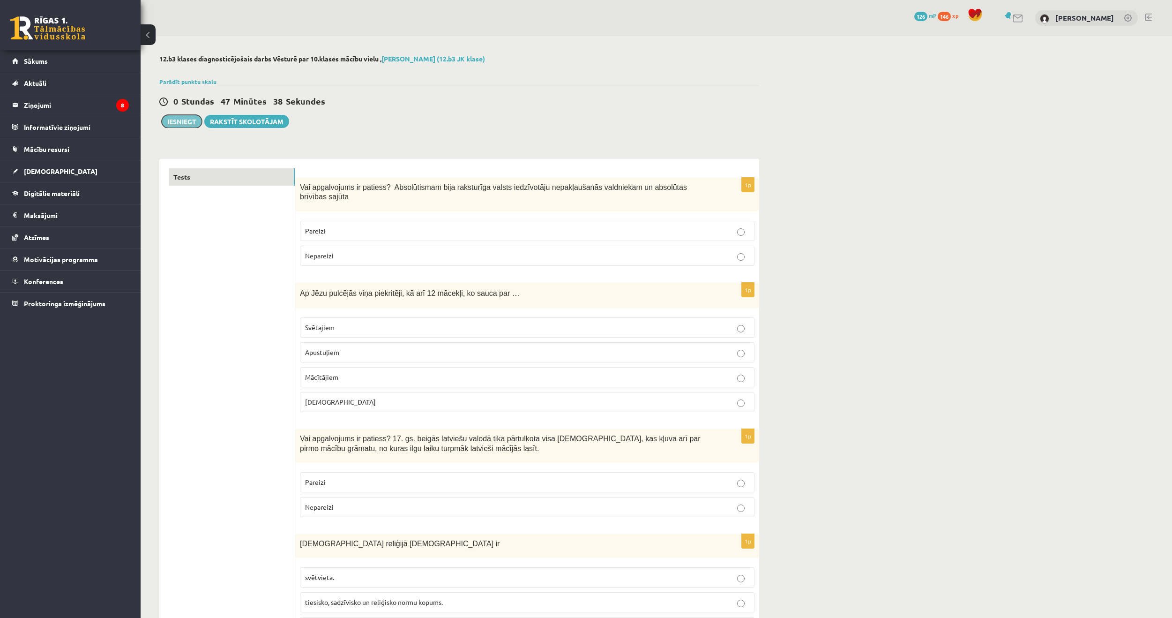
click at [172, 125] on button "Iesniegt" at bounding box center [182, 121] width 40 height 13
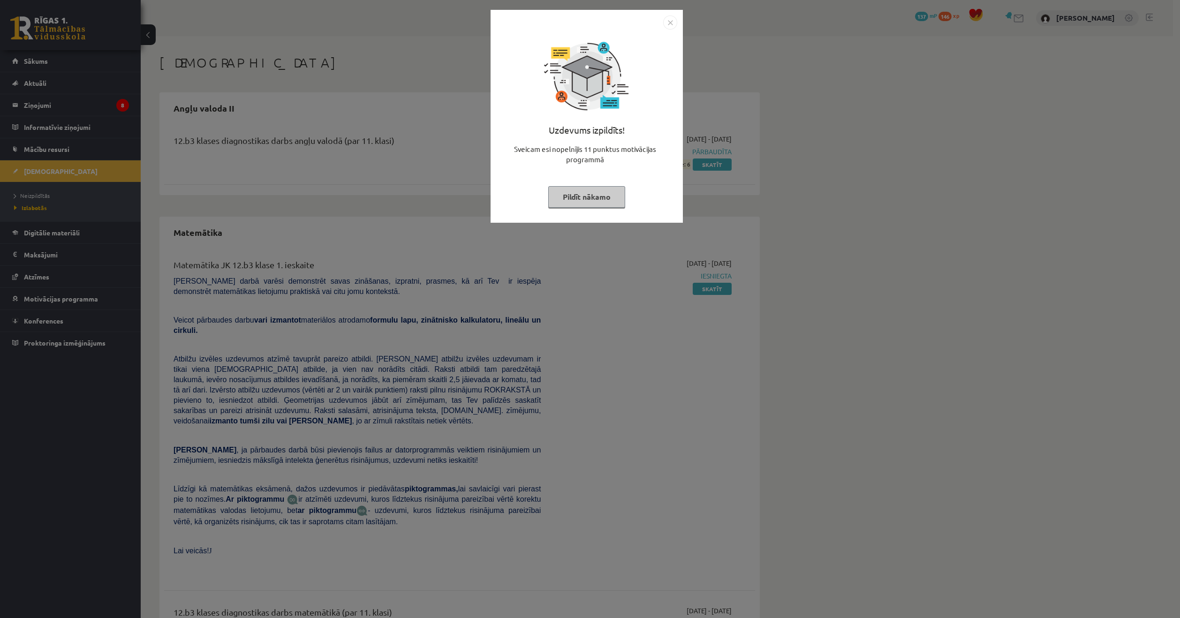
click at [672, 26] on img "Close" at bounding box center [670, 22] width 14 height 14
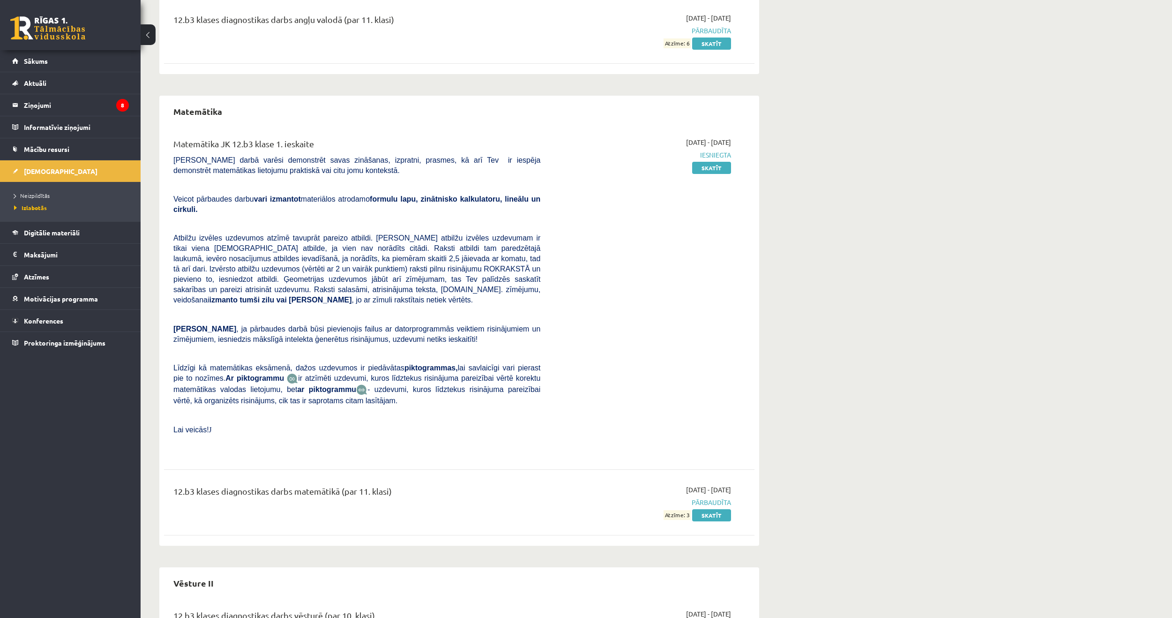
scroll to position [171, 0]
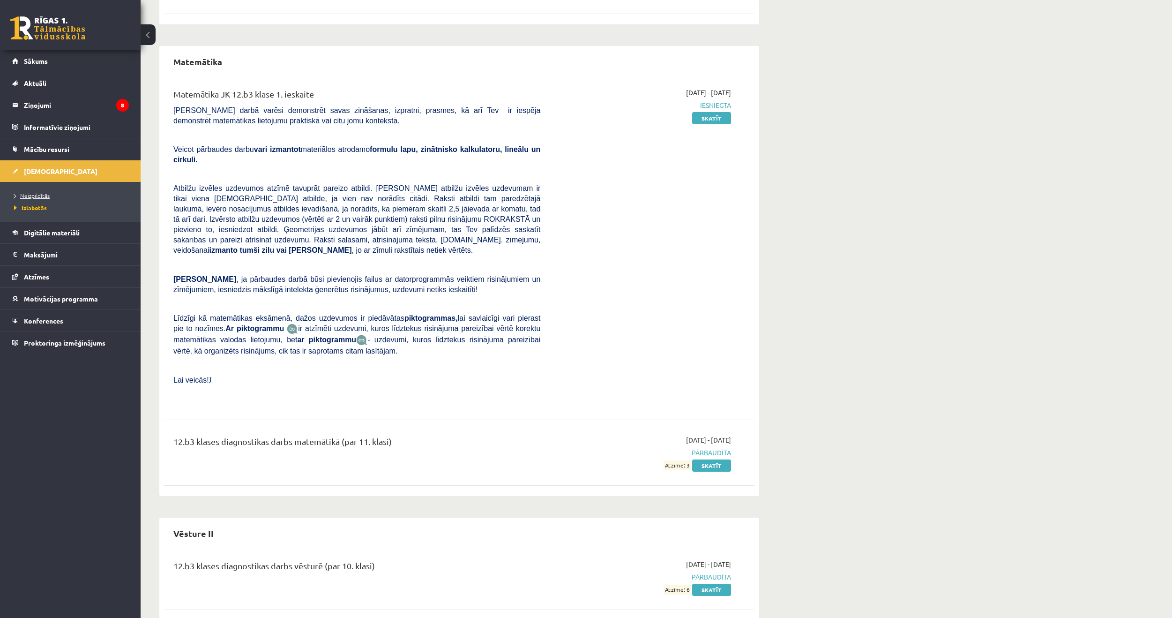
click at [26, 195] on span "Neizpildītās" at bounding box center [32, 196] width 36 height 8
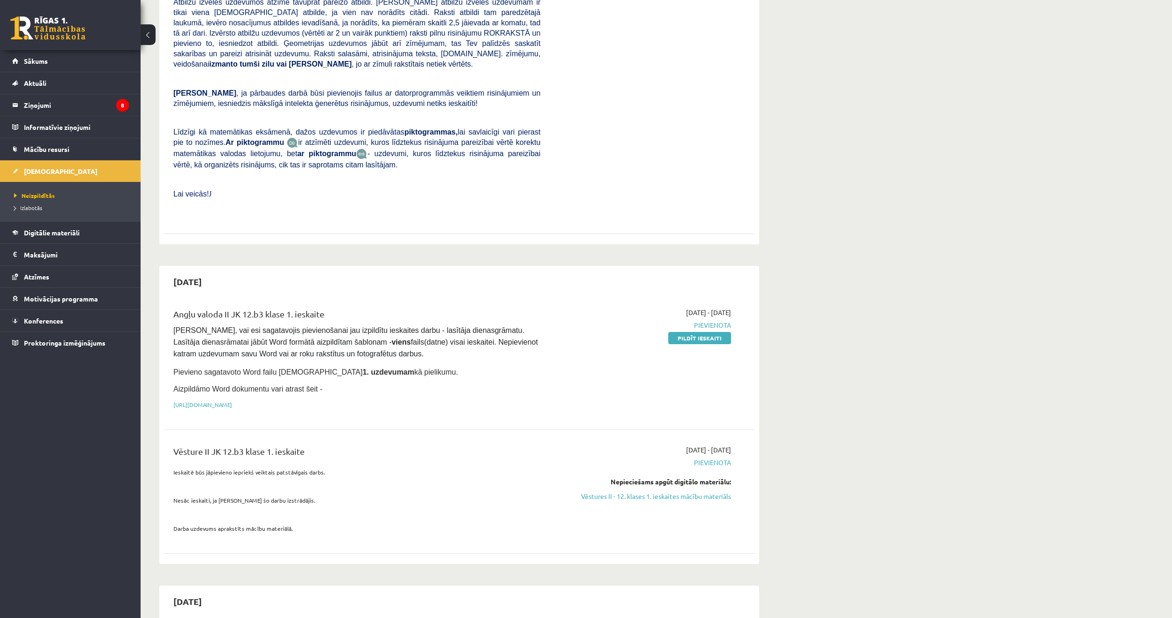
scroll to position [281, 0]
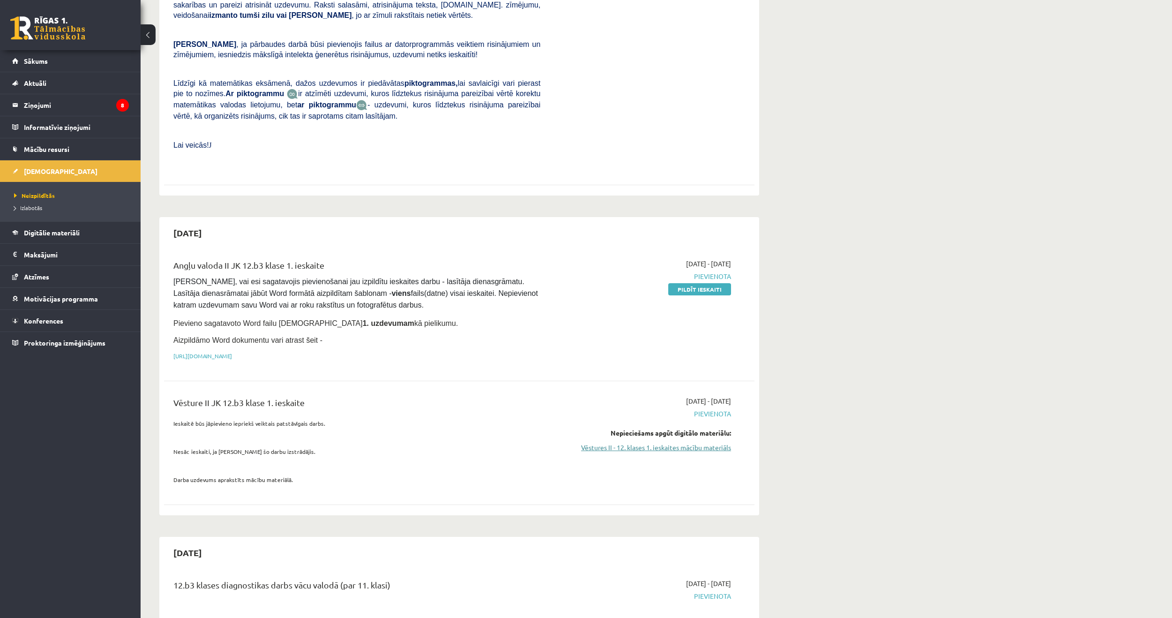
click at [601, 443] on link "Vēstures II - 12. klases 1. ieskaites mācību materiāls" at bounding box center [643, 448] width 177 height 10
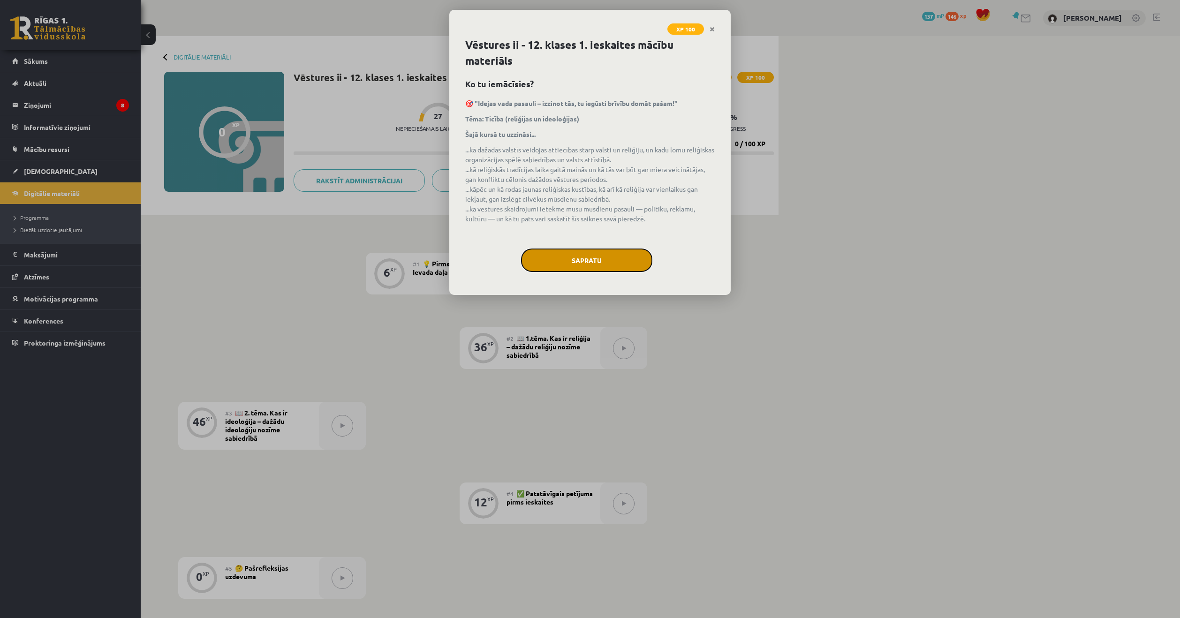
click at [592, 255] on button "Sapratu" at bounding box center [586, 259] width 131 height 23
